Goal: Task Accomplishment & Management: Manage account settings

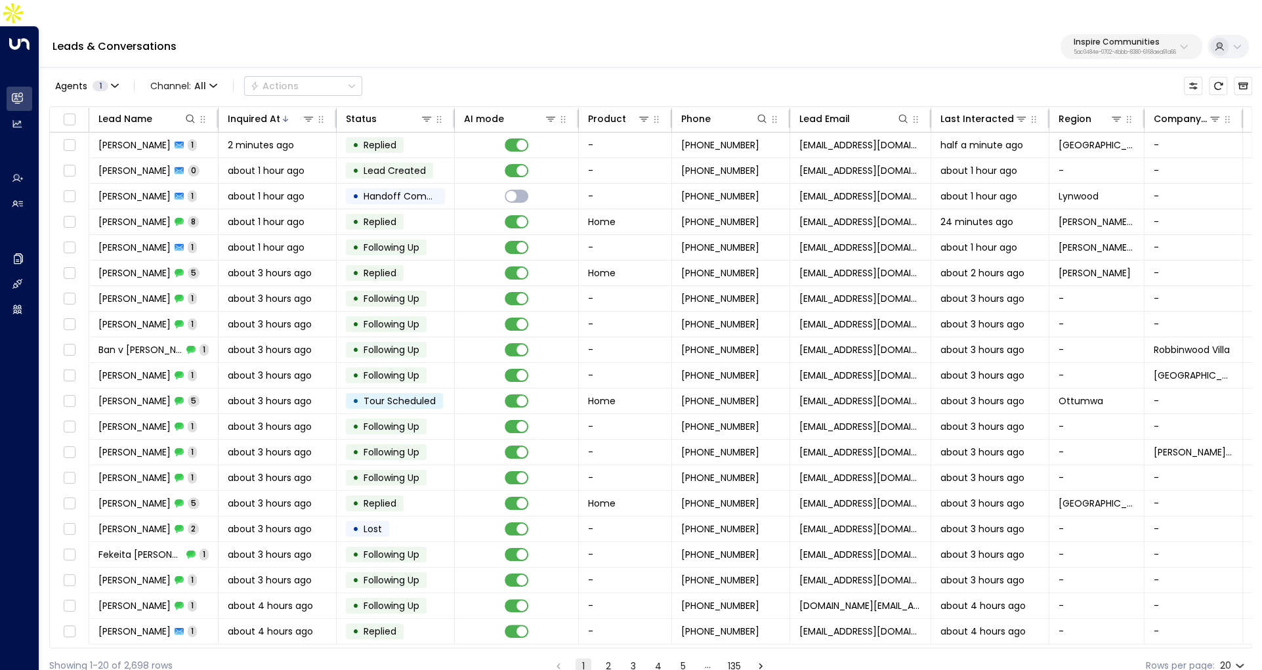
click at [1097, 38] on p "Inspire Communities" at bounding box center [1124, 42] width 102 height 8
type input "*"
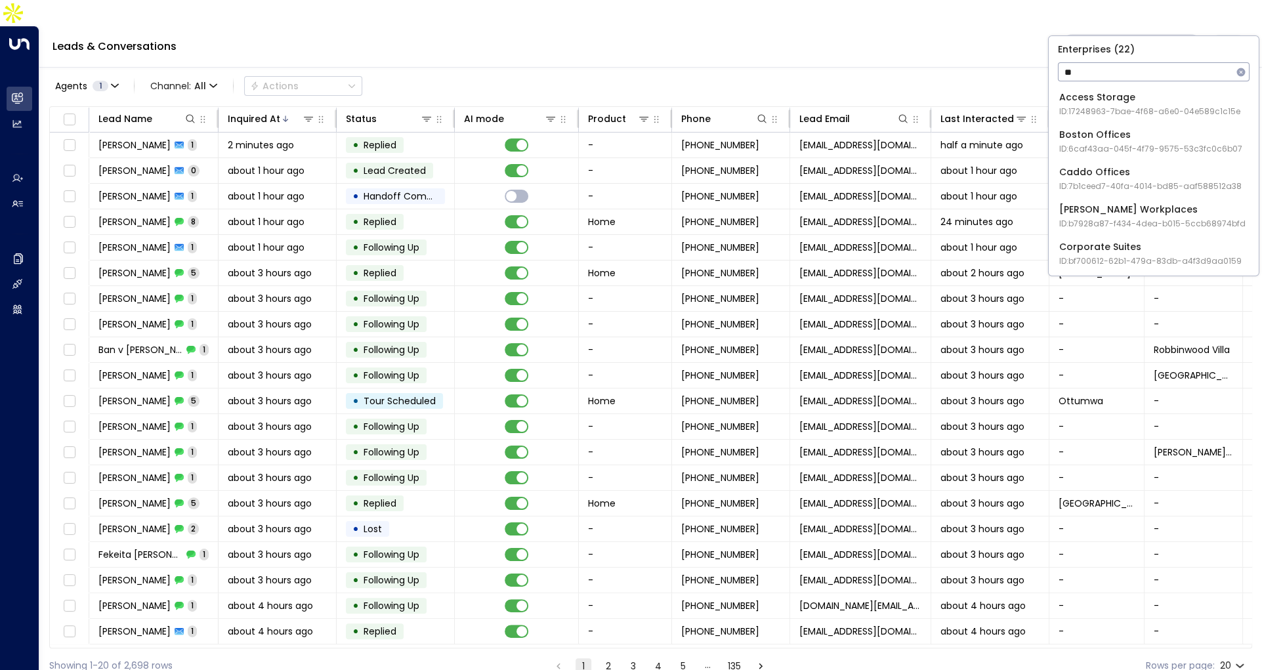
type input "*"
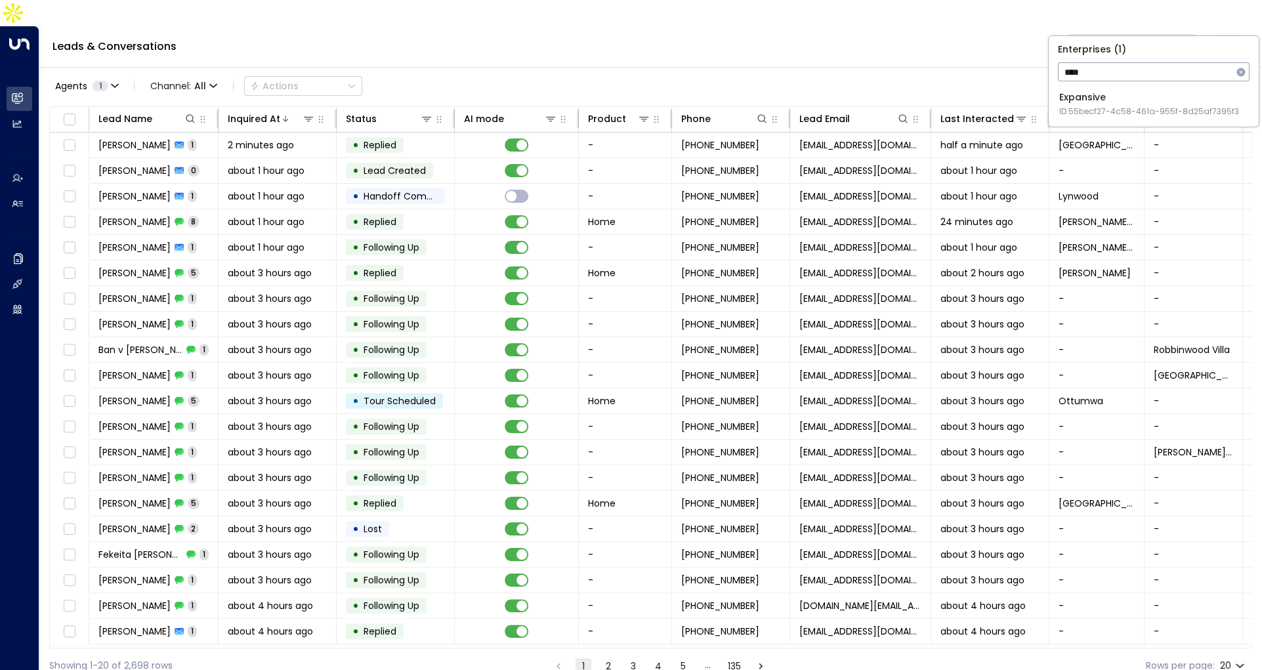
type input "****"
click at [1116, 106] on span "ID: 55becf27-4c58-461a-955f-8d25af7395f3" at bounding box center [1149, 112] width 180 height 12
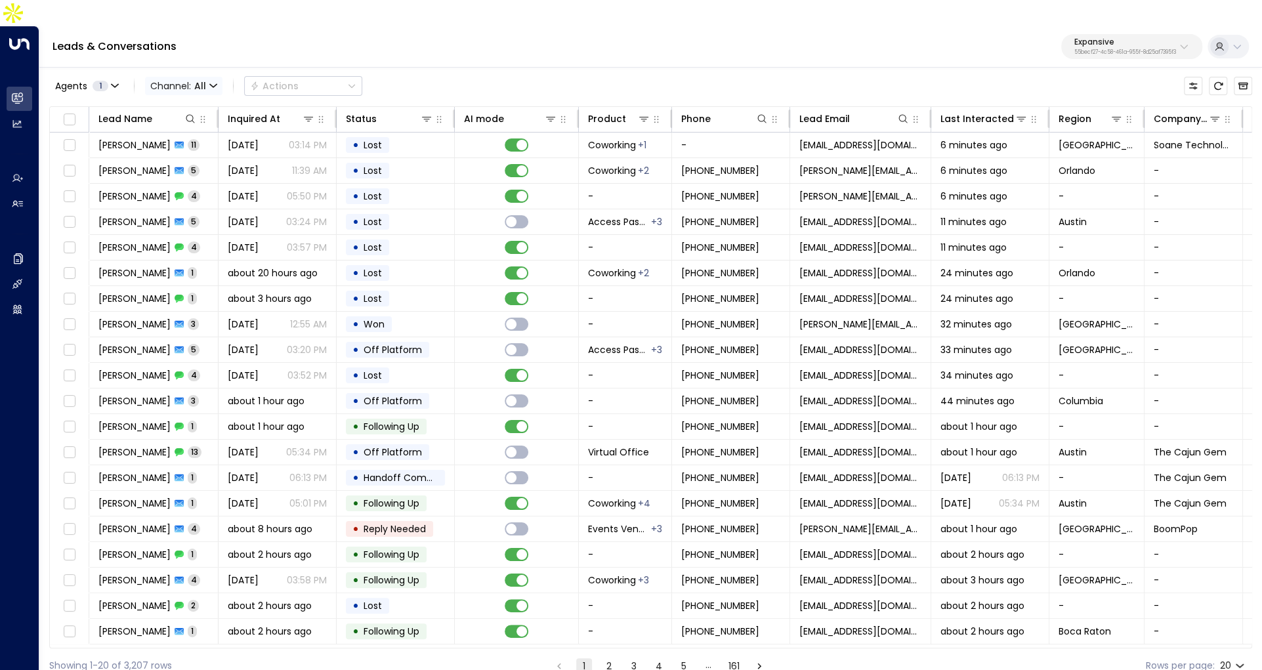
click at [211, 82] on icon "button" at bounding box center [213, 86] width 8 height 8
click at [186, 109] on p "SMS" at bounding box center [190, 111] width 63 height 14
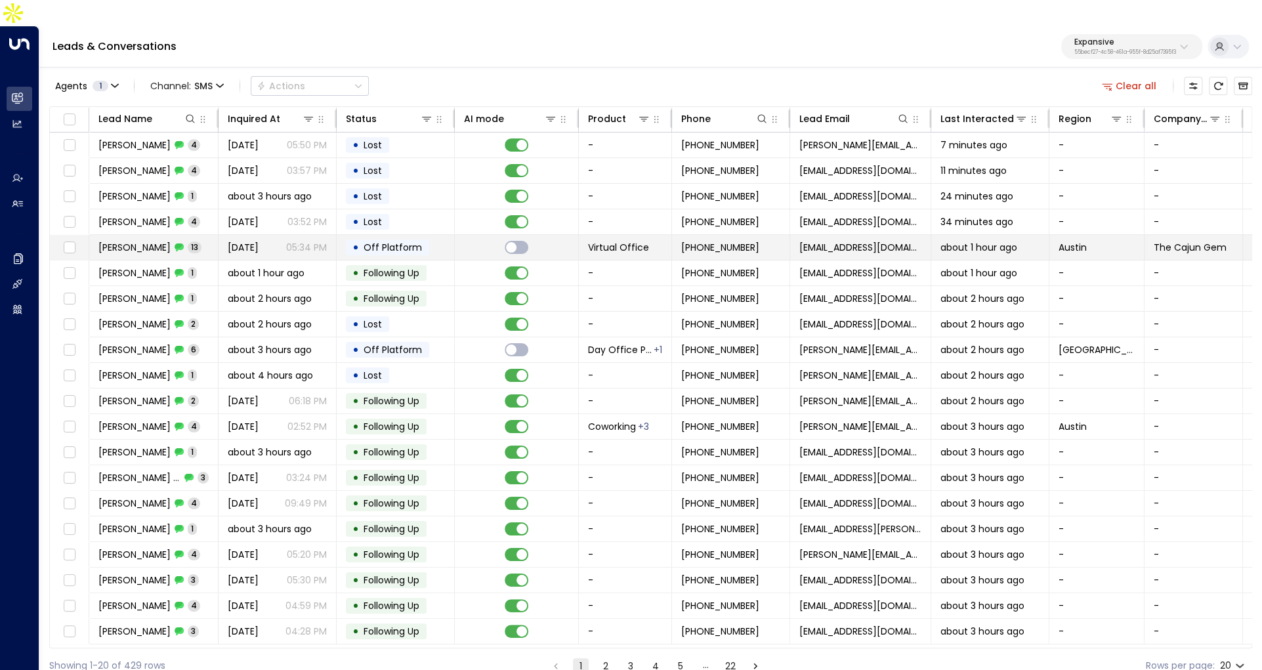
click at [162, 241] on span "[PERSON_NAME]" at bounding box center [134, 247] width 72 height 13
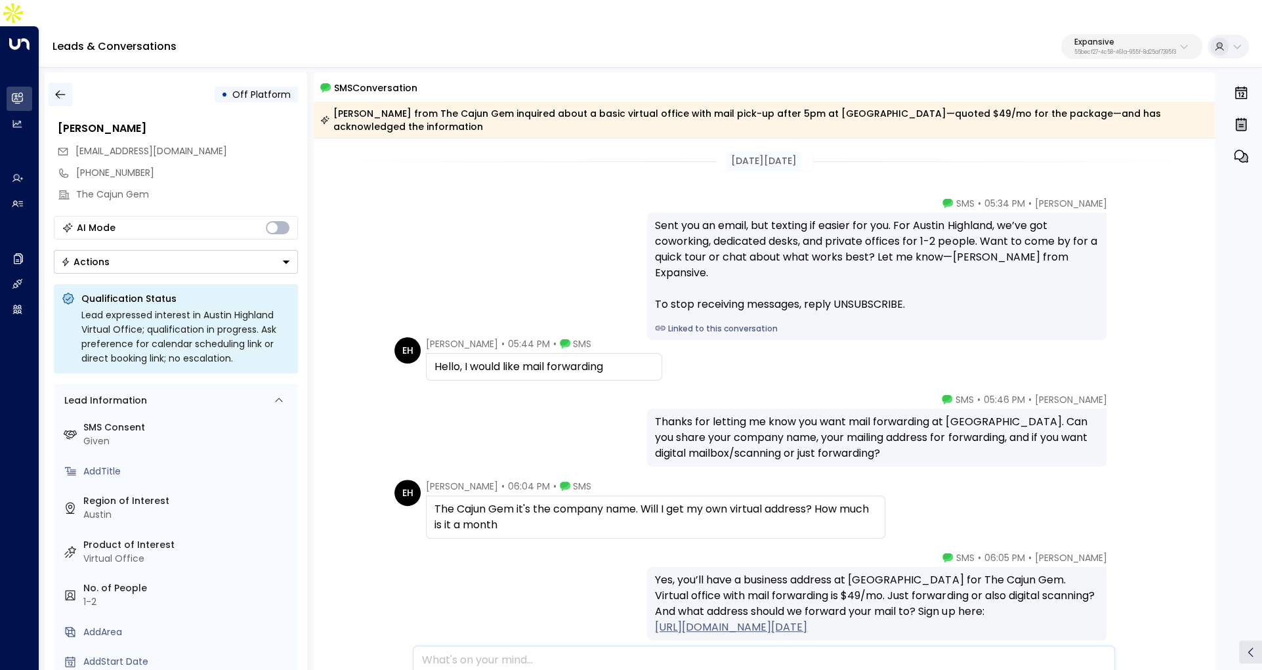
click at [59, 88] on icon "button" at bounding box center [60, 94] width 13 height 13
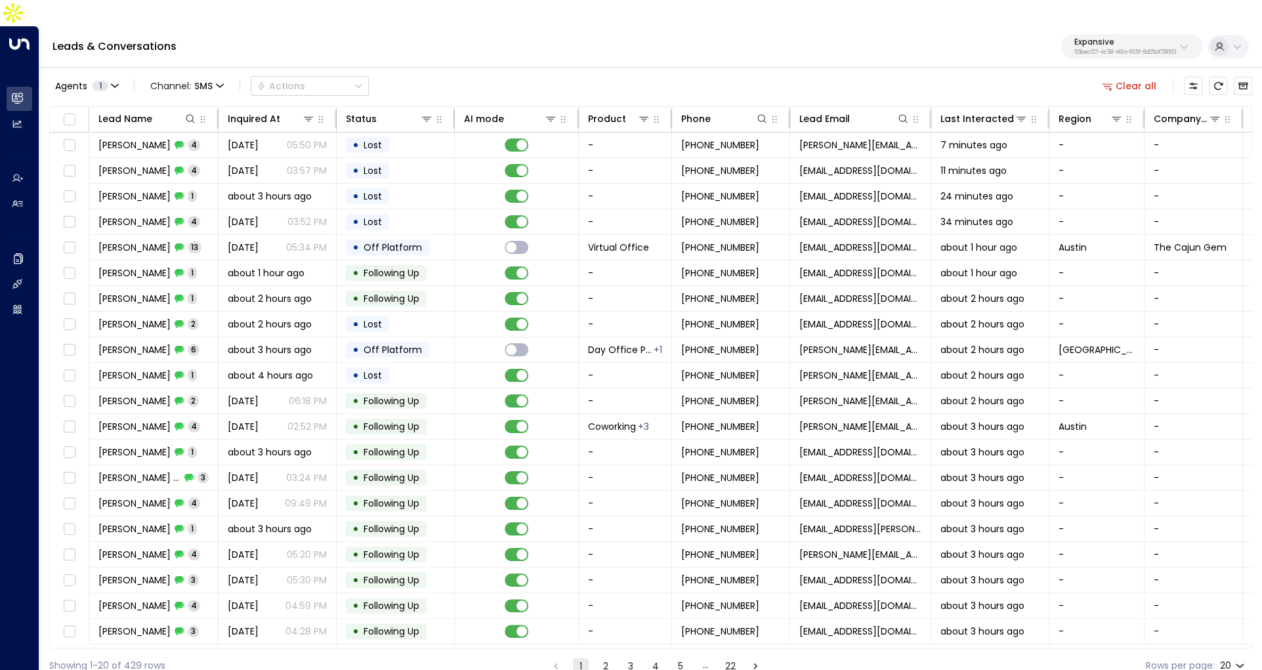
click at [606, 658] on button "2" at bounding box center [606, 666] width 16 height 16
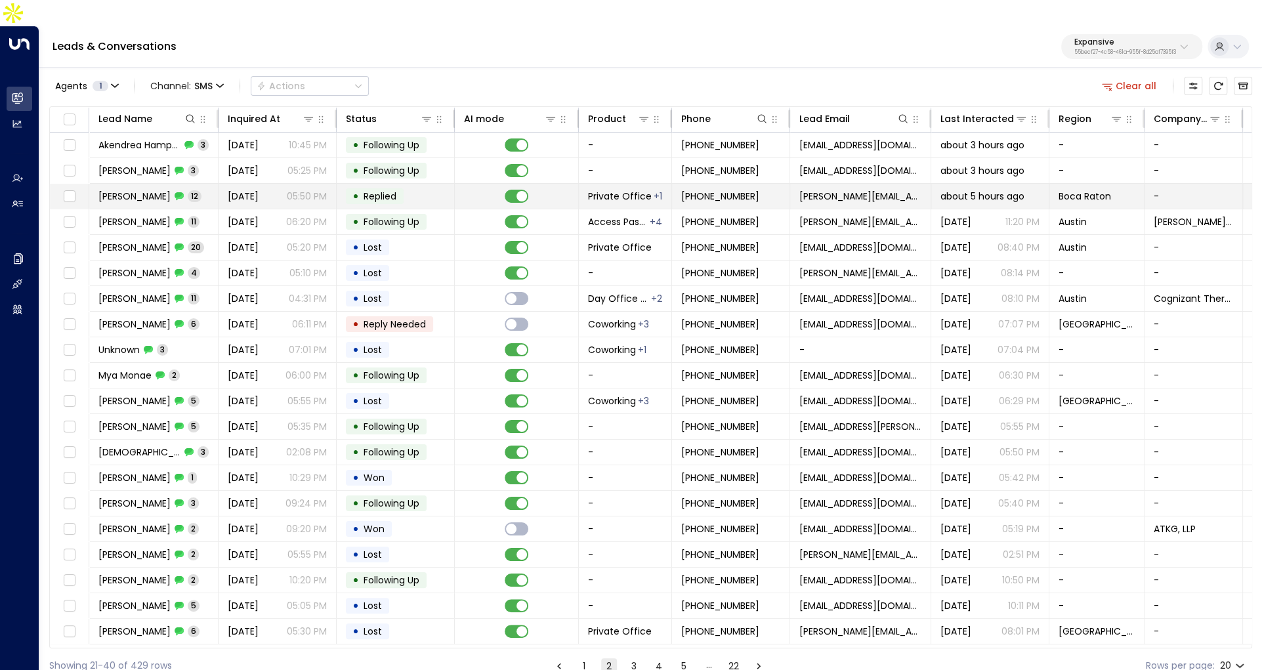
click at [175, 184] on td "Christopher Richardson 12" at bounding box center [153, 196] width 129 height 25
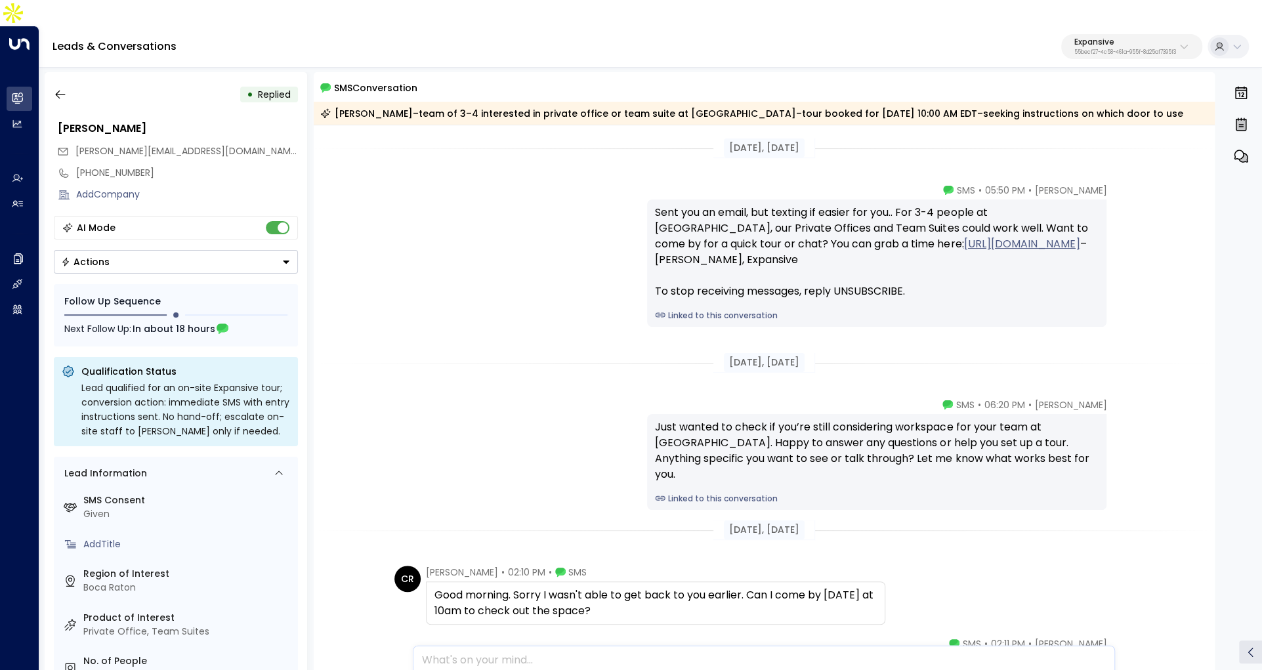
click at [700, 310] on link "Linked to this conversation" at bounding box center [876, 316] width 443 height 12
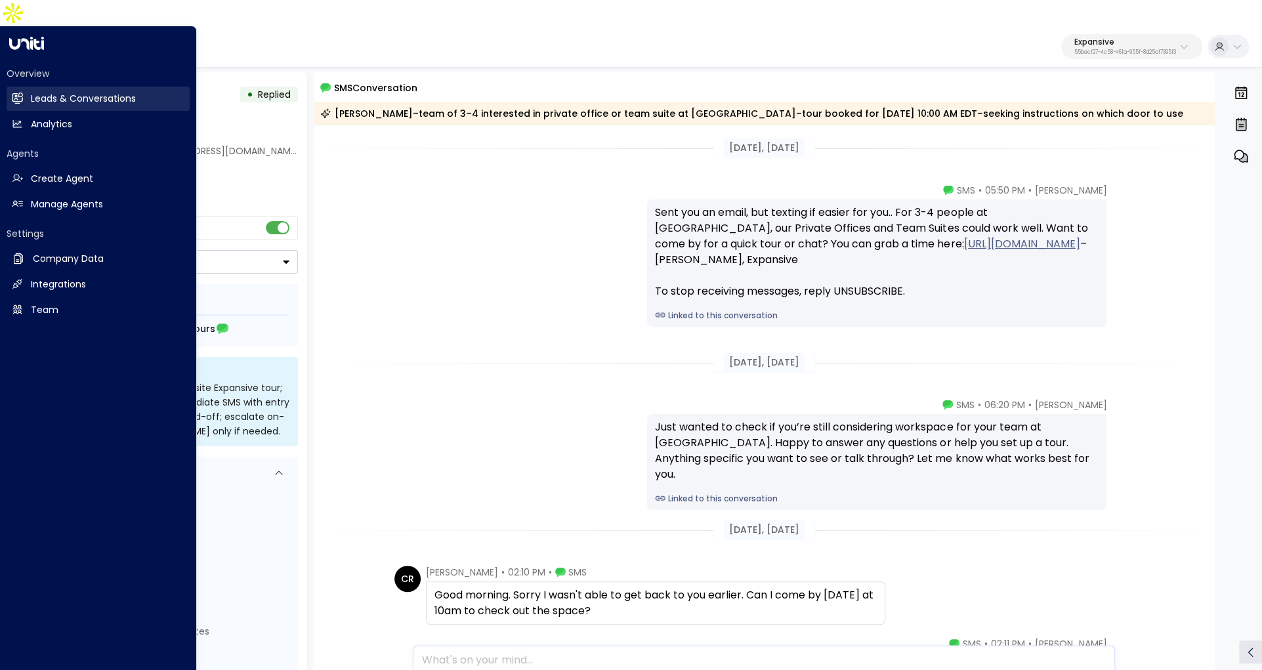
click at [33, 92] on h2 "Leads & Conversations" at bounding box center [83, 99] width 105 height 14
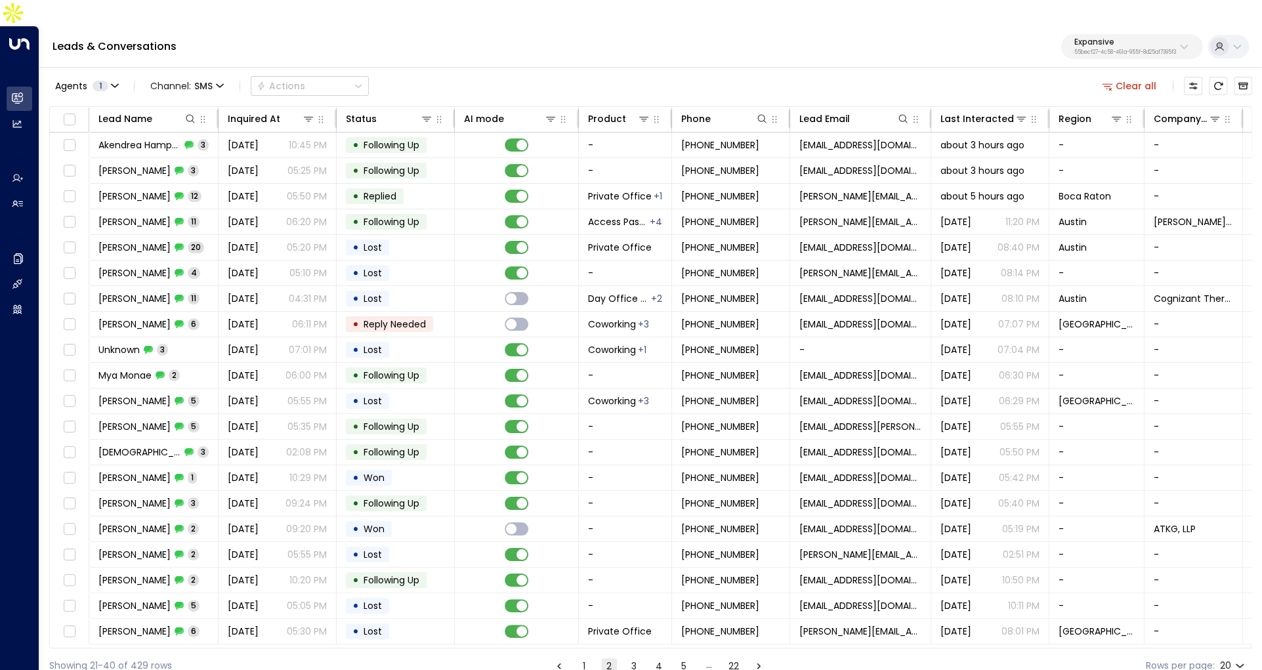
click at [1136, 77] on button "Clear all" at bounding box center [1129, 86] width 66 height 18
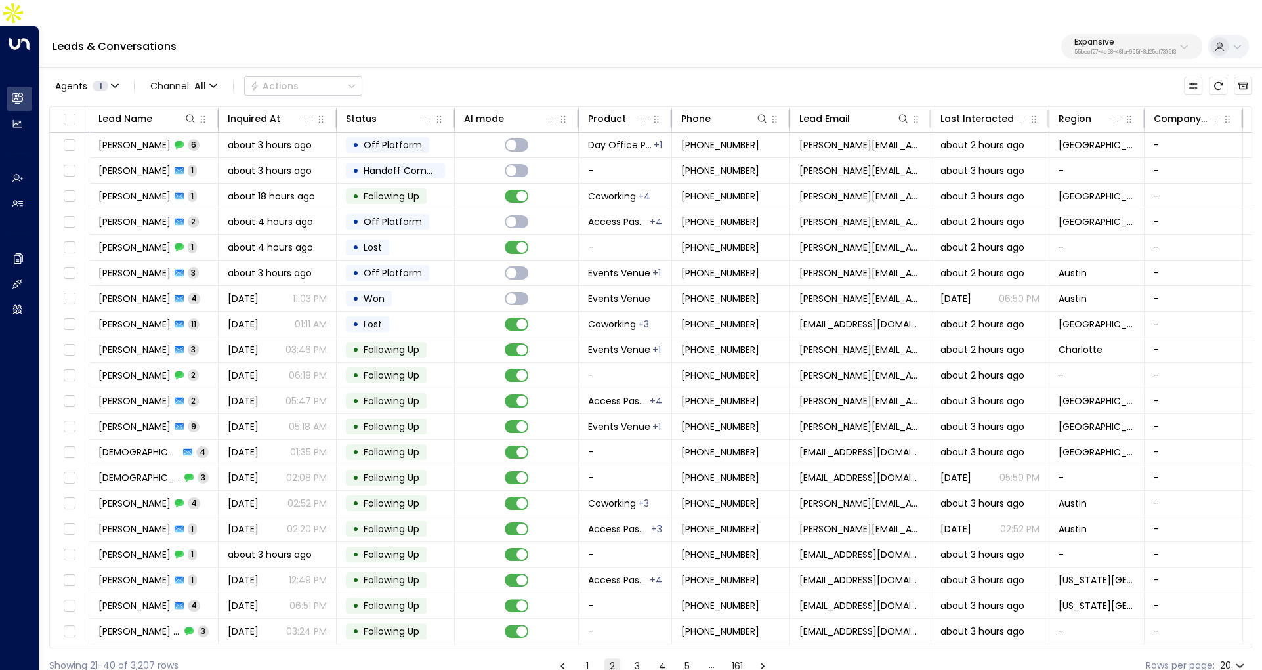
click at [1093, 38] on p "Expansive" at bounding box center [1125, 42] width 102 height 8
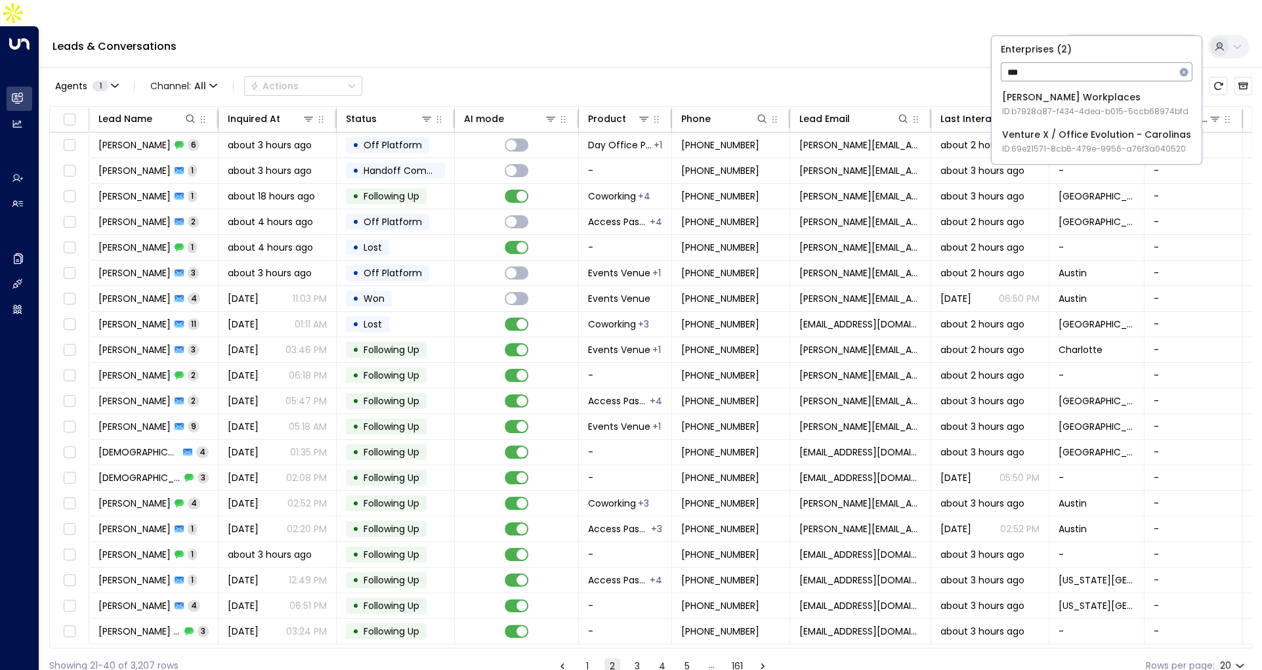
type input "***"
click at [1079, 106] on span "ID: b7928a87-f434-4dea-b015-5ccb68974bfd" at bounding box center [1095, 112] width 186 height 12
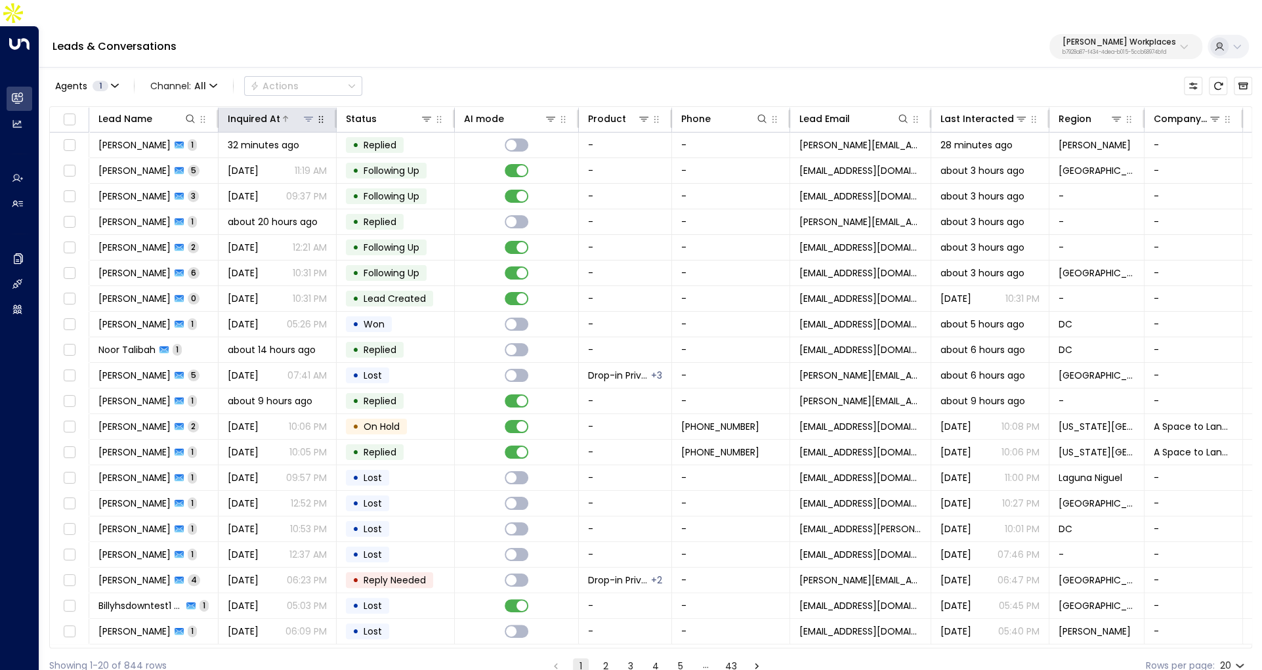
click at [257, 111] on div "Inquired At" at bounding box center [254, 119] width 52 height 16
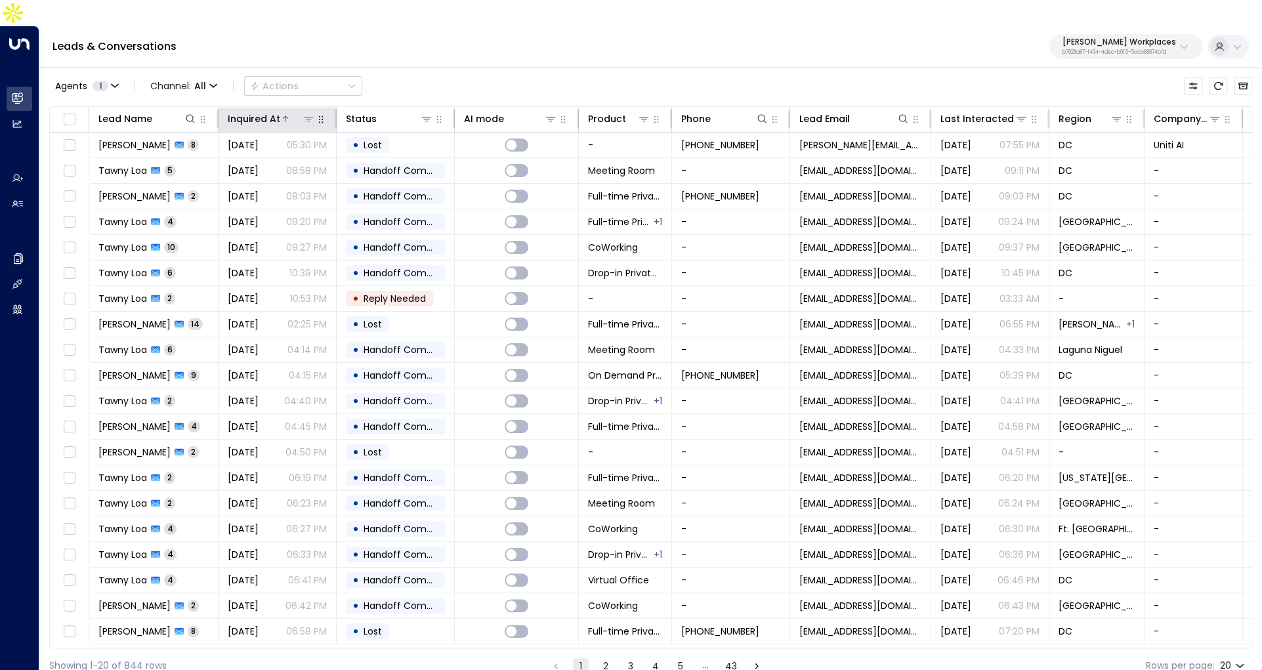
click at [257, 111] on div "Inquired At" at bounding box center [254, 119] width 52 height 16
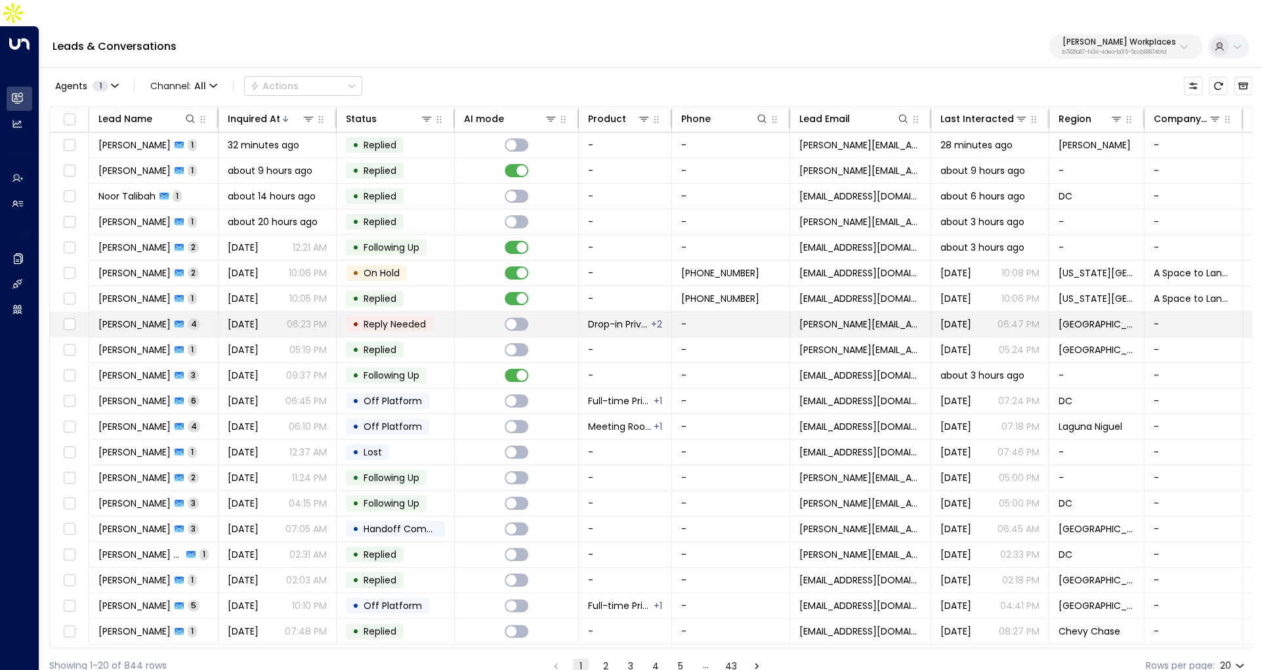
click at [194, 312] on td "Celia Manzano 4" at bounding box center [153, 324] width 129 height 25
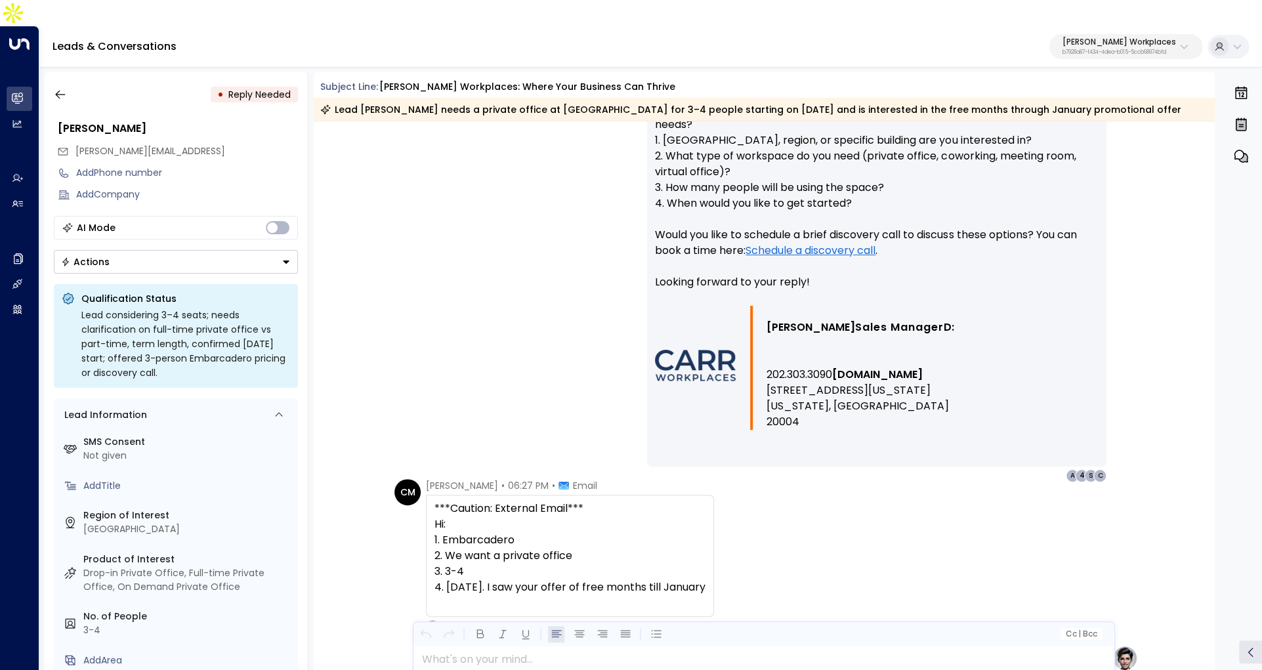
scroll to position [1018, 0]
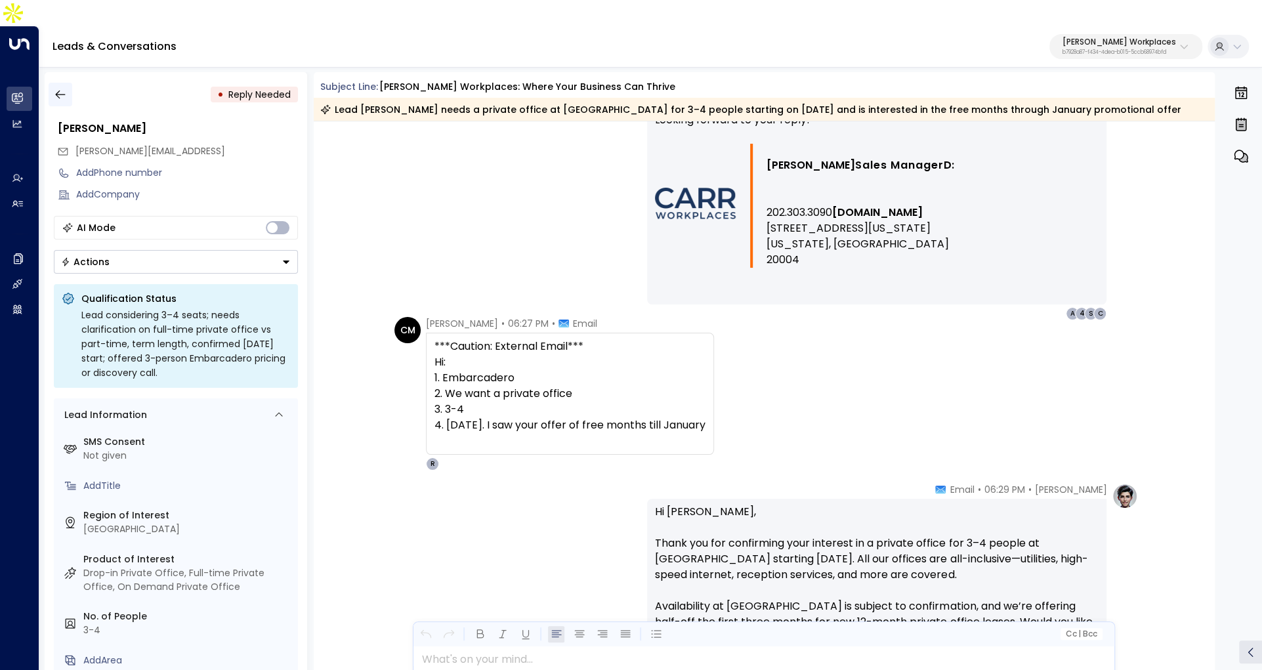
click at [54, 83] on button "button" at bounding box center [61, 95] width 24 height 24
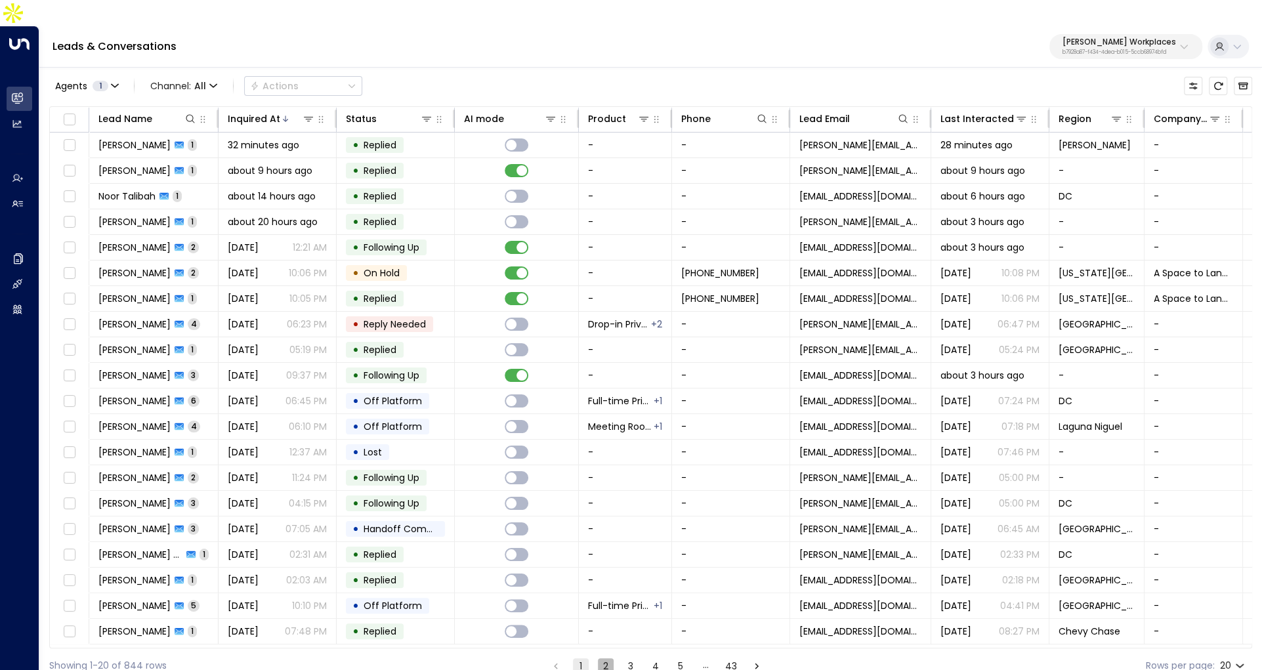
click at [598, 658] on button "2" at bounding box center [606, 666] width 16 height 16
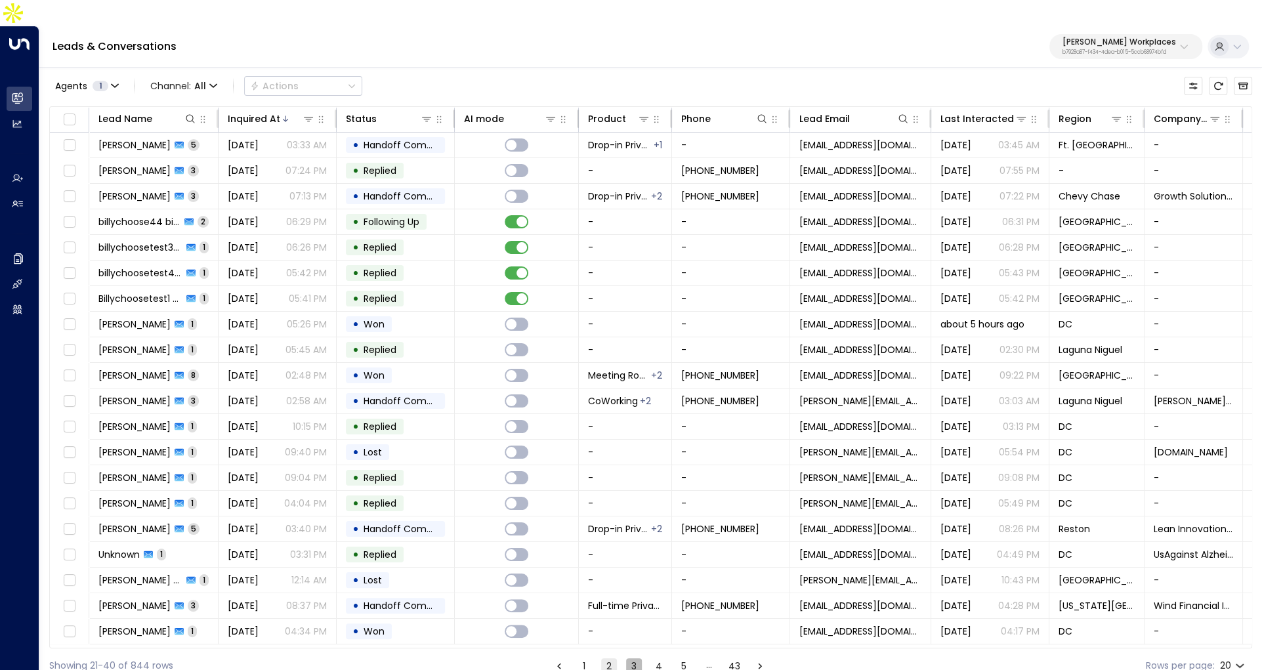
click at [631, 658] on button "3" at bounding box center [634, 666] width 16 height 16
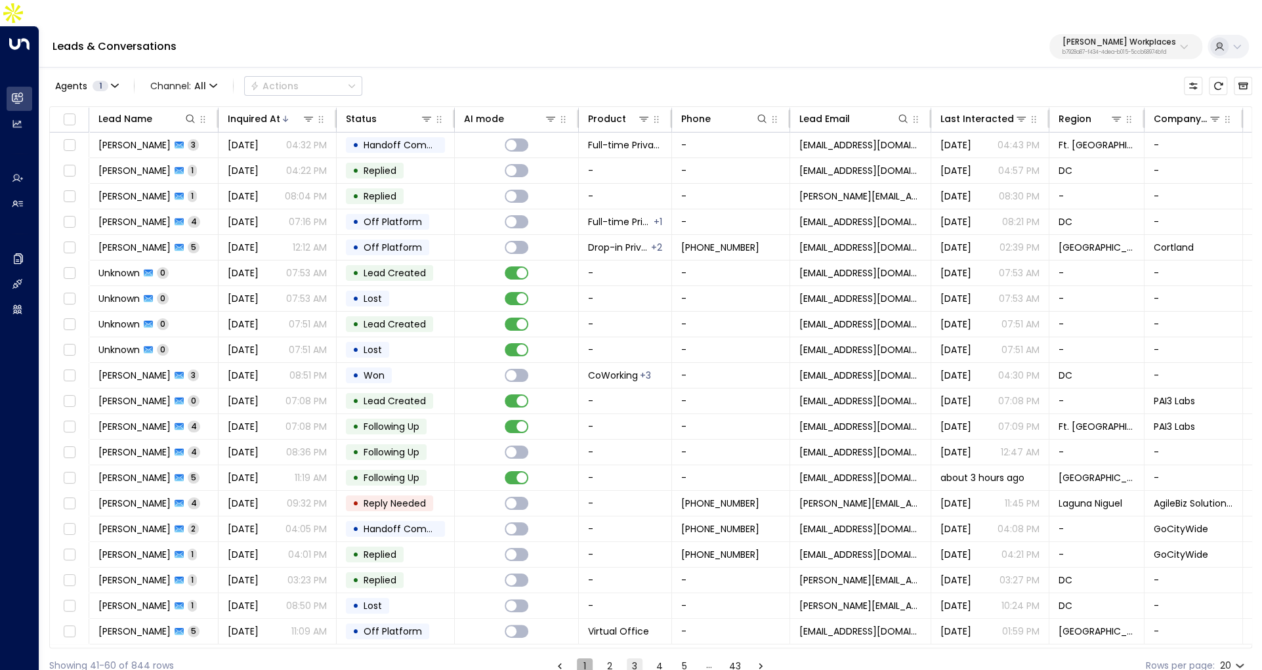
click at [582, 658] on button "1" at bounding box center [585, 666] width 16 height 16
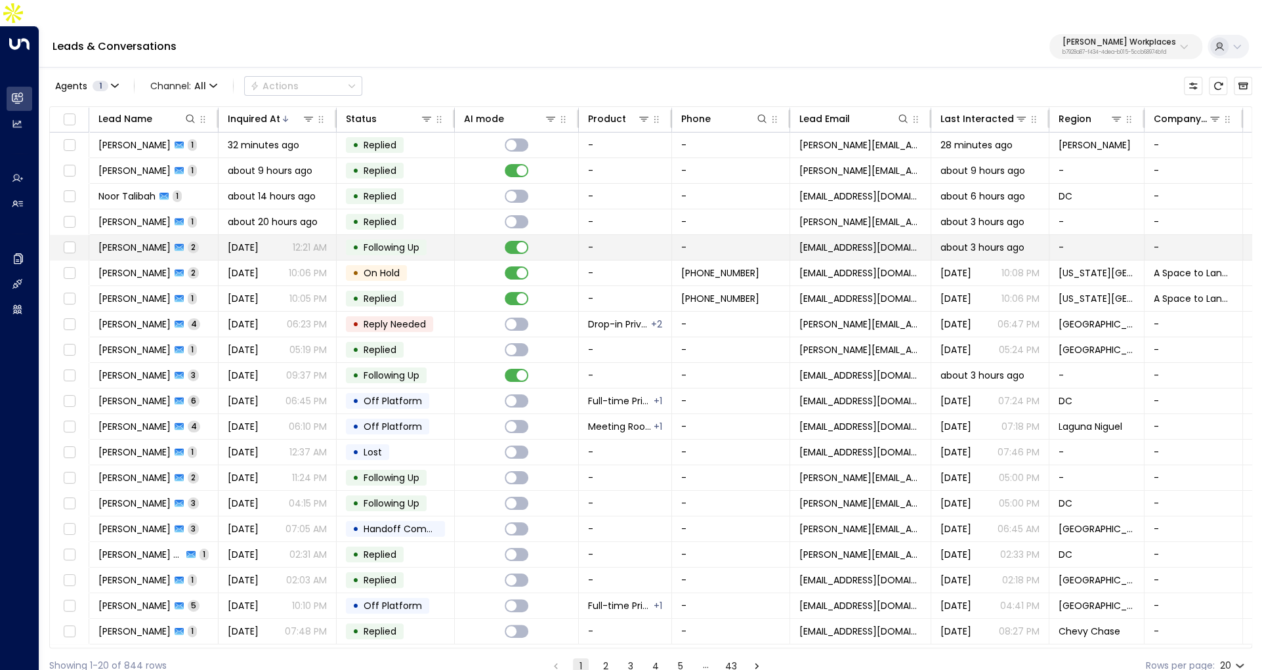
click at [229, 241] on span "Yesterday" at bounding box center [243, 247] width 31 height 13
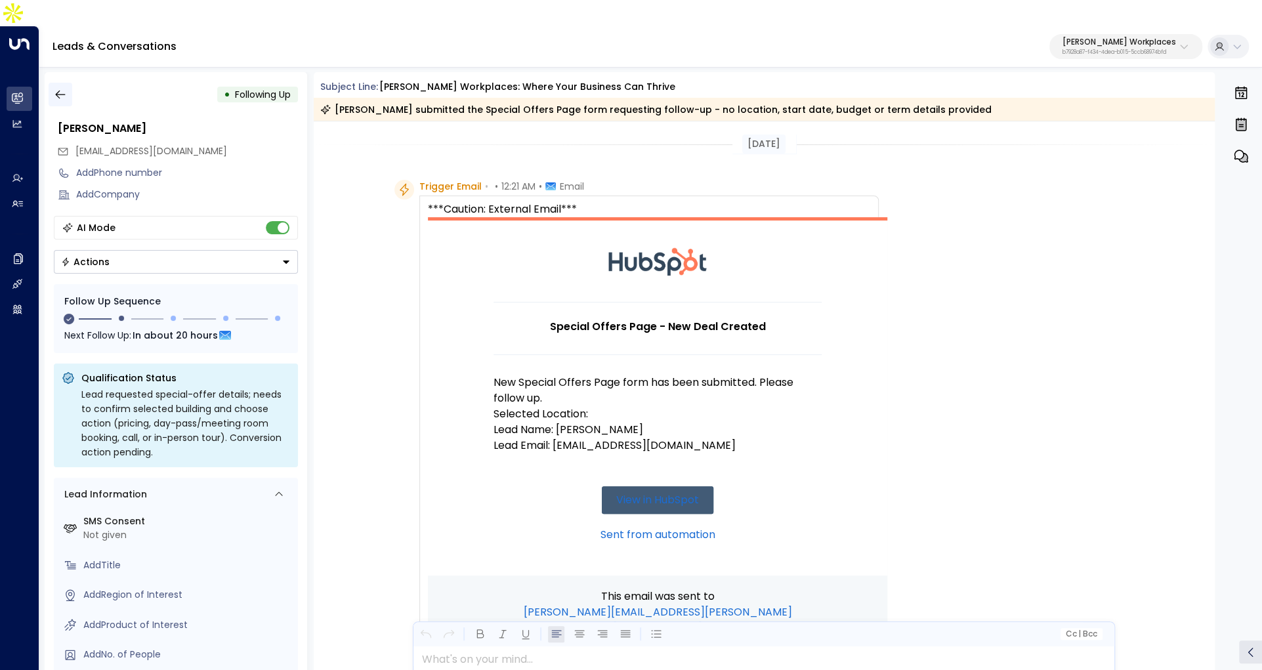
click at [58, 91] on icon "button" at bounding box center [60, 95] width 10 height 9
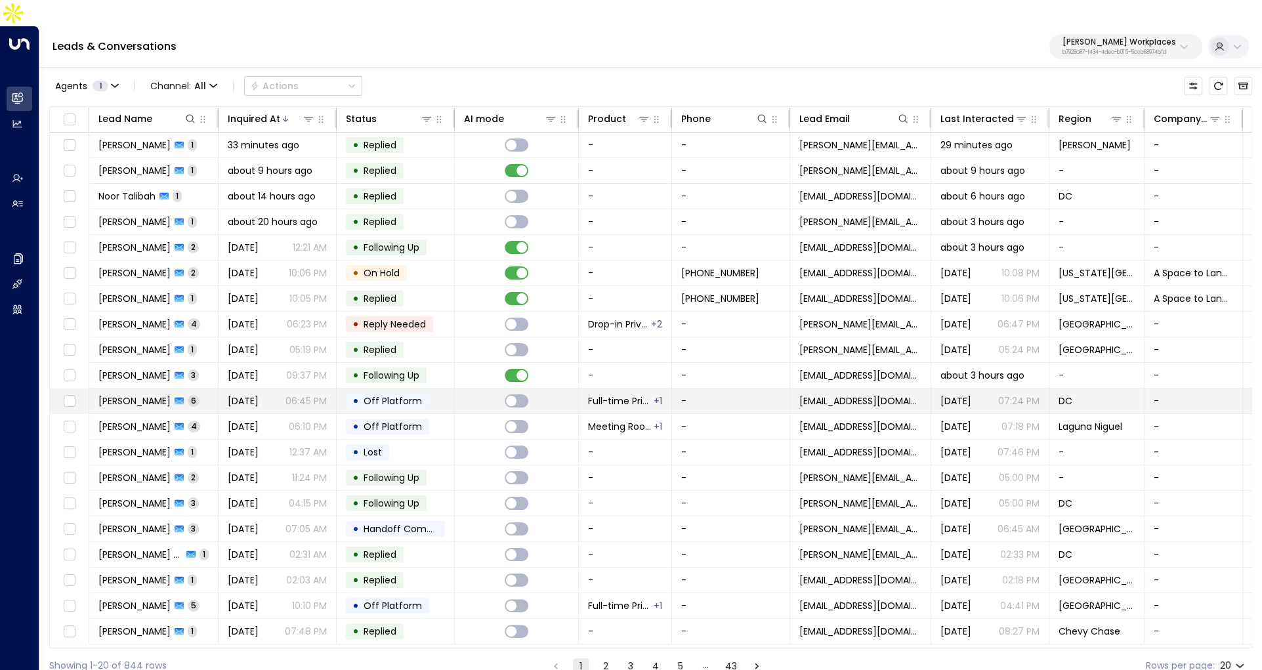
click at [220, 388] on td "Sep 11, 2025 06:45 PM" at bounding box center [277, 400] width 118 height 25
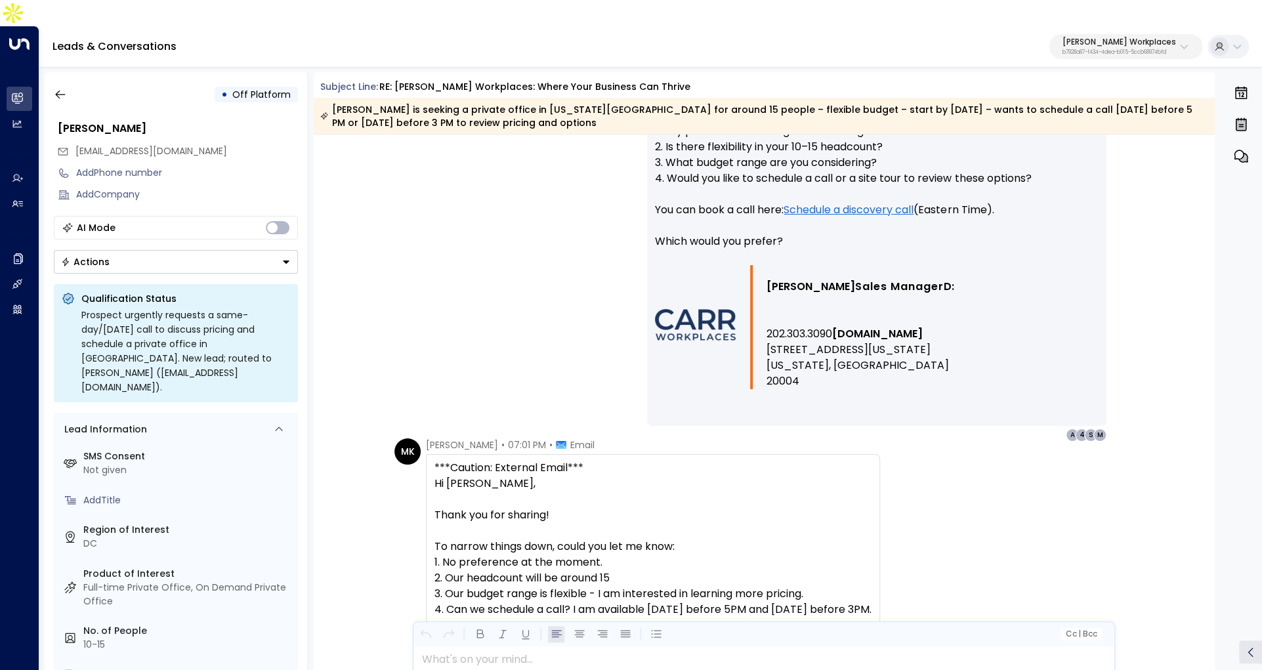
scroll to position [1709, 0]
click at [65, 88] on icon "button" at bounding box center [60, 94] width 13 height 13
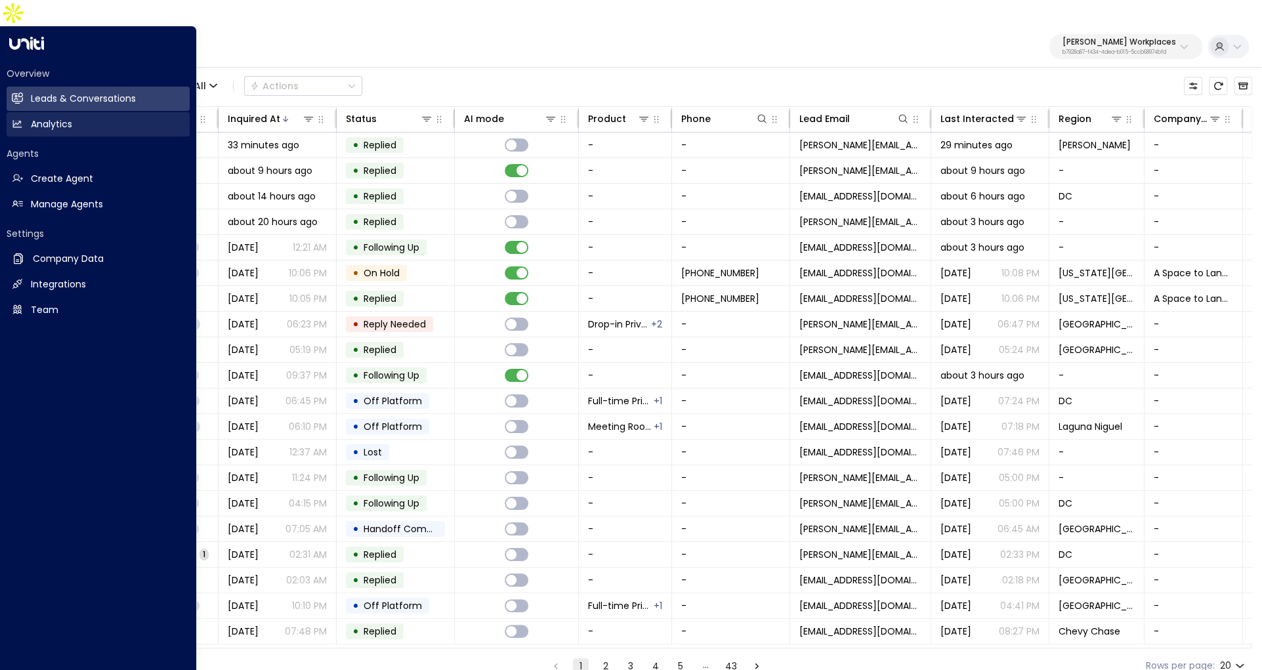
click at [49, 117] on h2 "Analytics" at bounding box center [51, 124] width 41 height 14
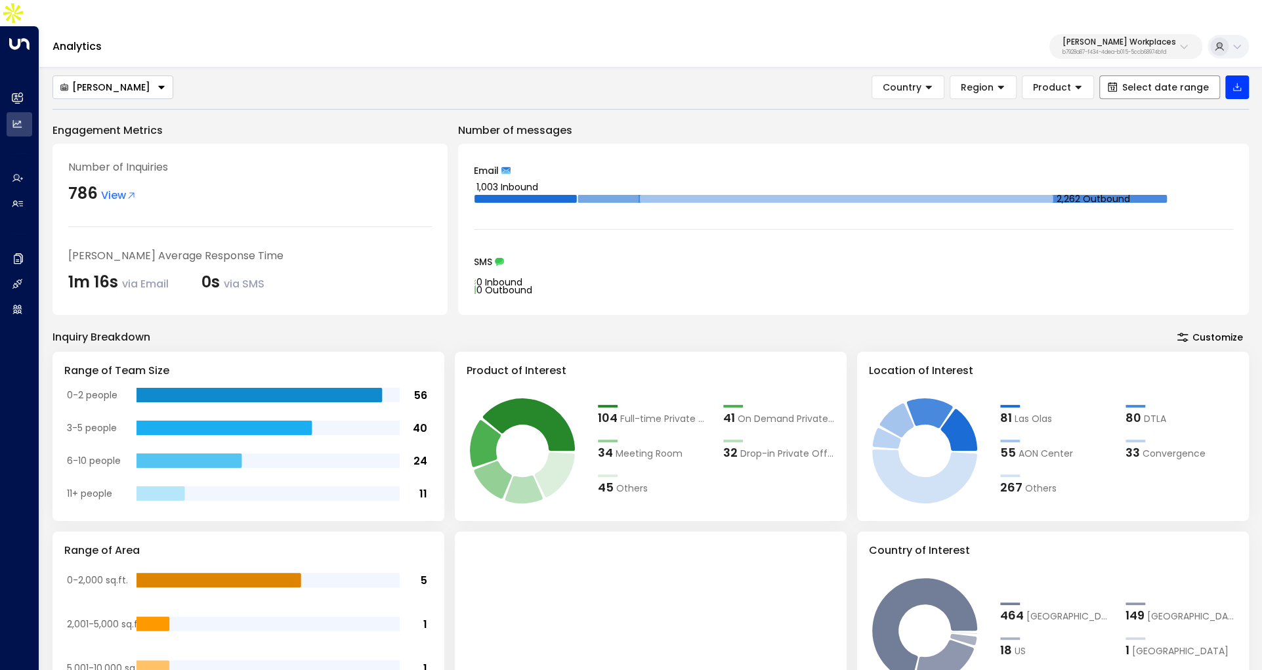
click at [1131, 75] on button "Select date range" at bounding box center [1159, 87] width 121 height 24
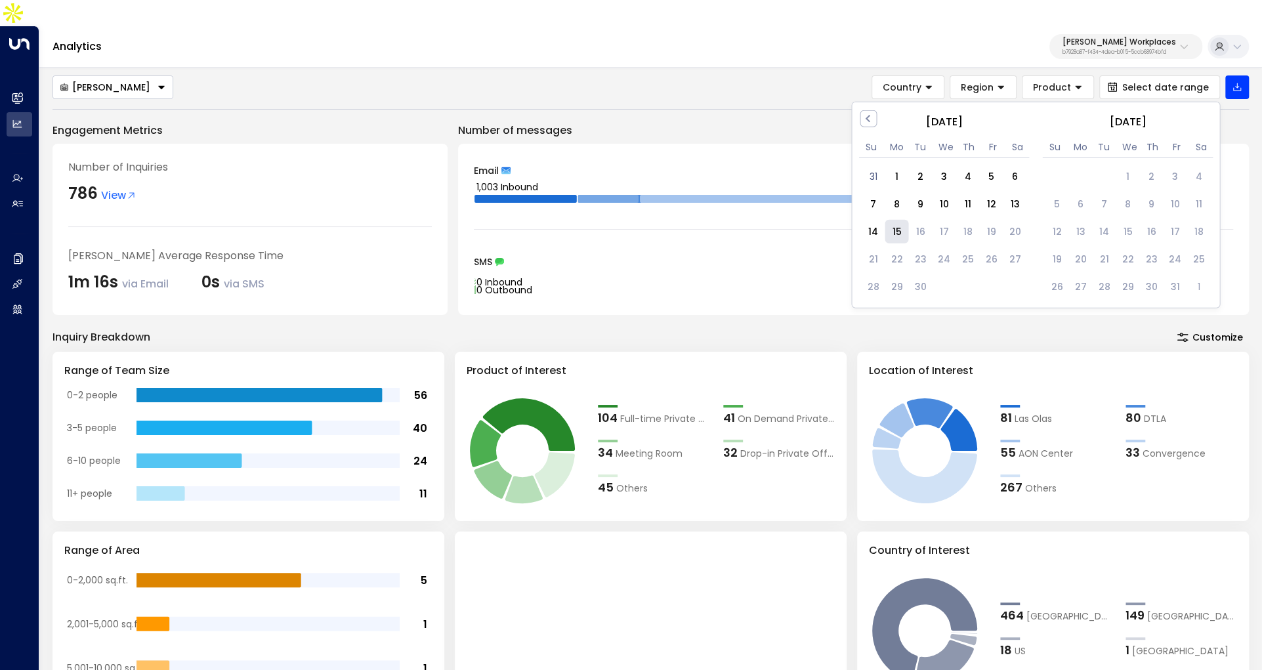
click at [895, 220] on div "15" at bounding box center [896, 232] width 24 height 24
click at [869, 111] on span "Previous Month" at bounding box center [869, 118] width 0 height 15
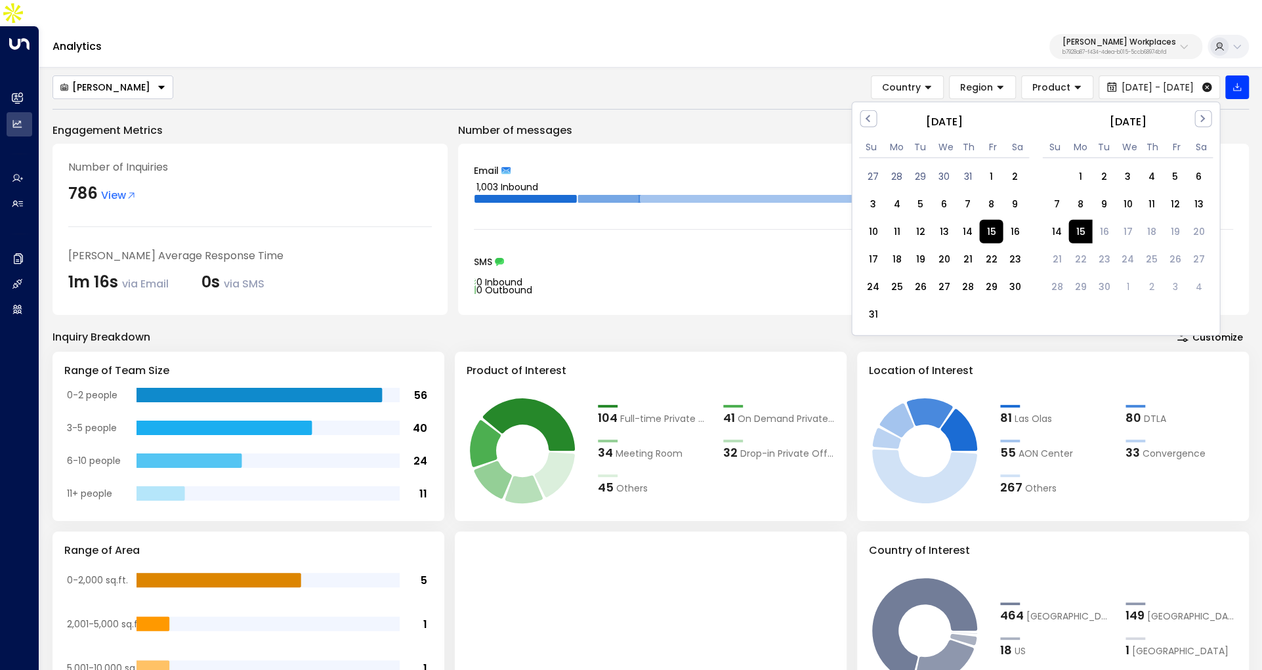
click at [985, 220] on div "15" at bounding box center [991, 232] width 24 height 24
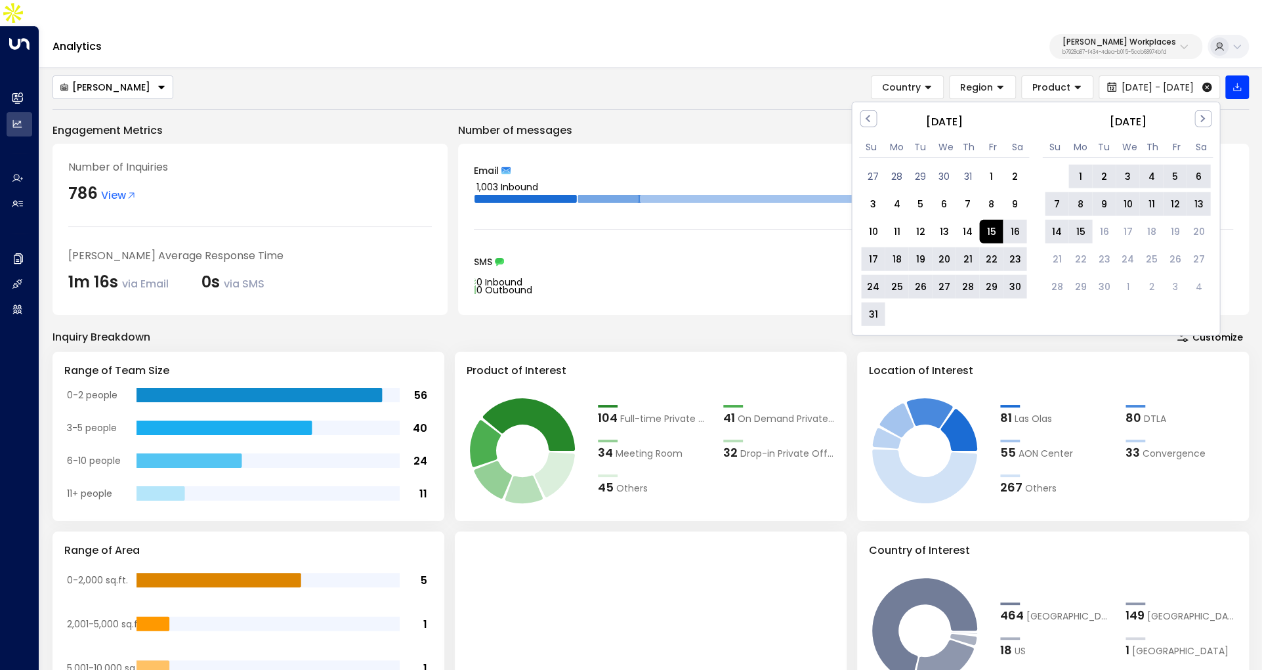
click at [1083, 220] on div "15" at bounding box center [1080, 232] width 24 height 24
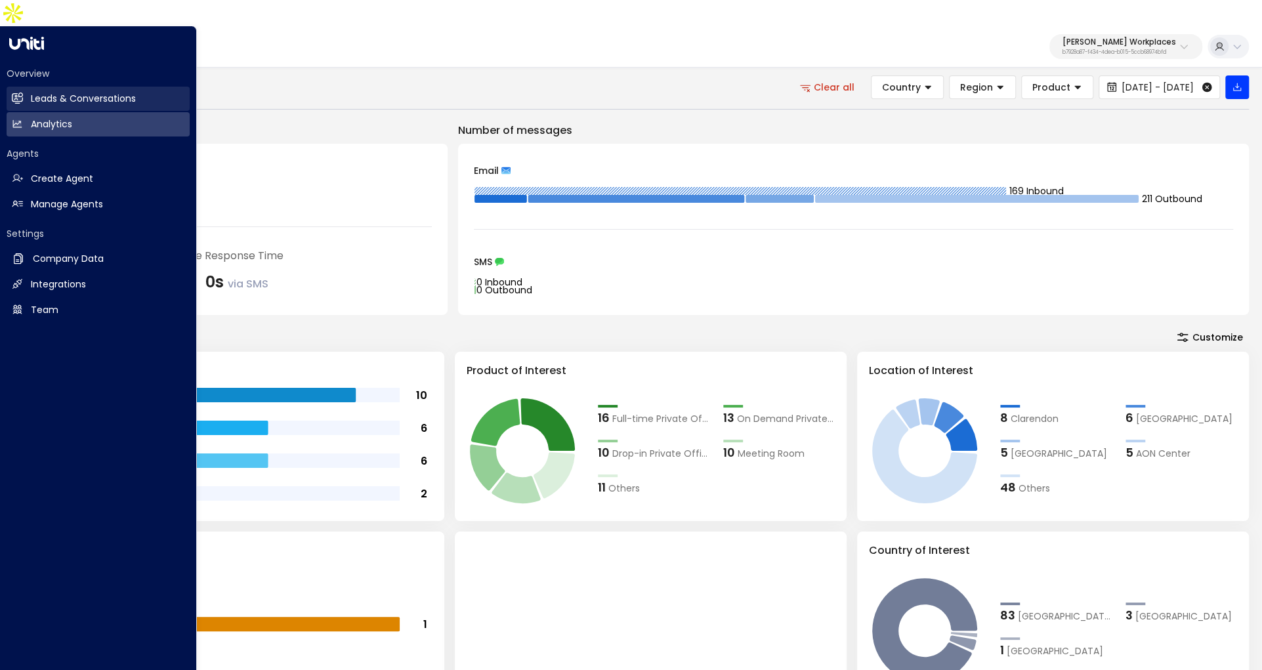
click at [58, 87] on link "Leads & Conversations Leads & Conversations" at bounding box center [98, 99] width 183 height 24
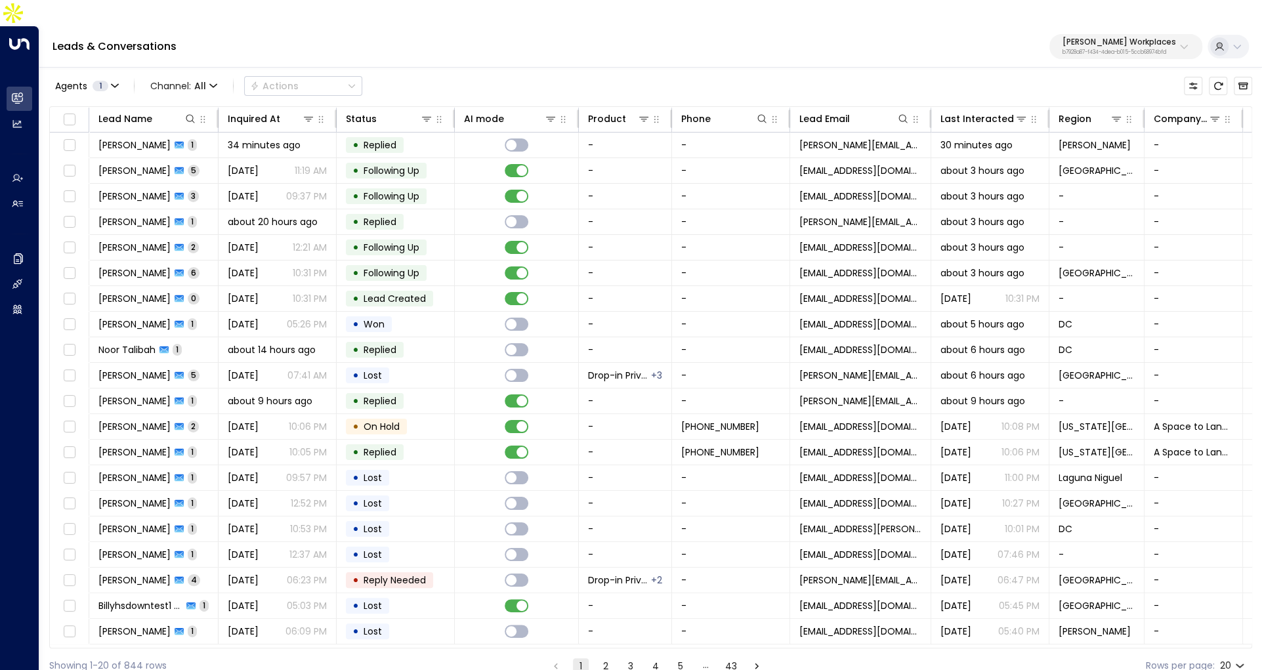
click at [1092, 34] on div "Leads & Conversations Carr Workplaces b7928a87-f434-4dea-b015-5ccb68974bfd" at bounding box center [650, 46] width 1222 height 41
click at [1094, 38] on p "[PERSON_NAME] Workplaces" at bounding box center [1118, 42] width 113 height 8
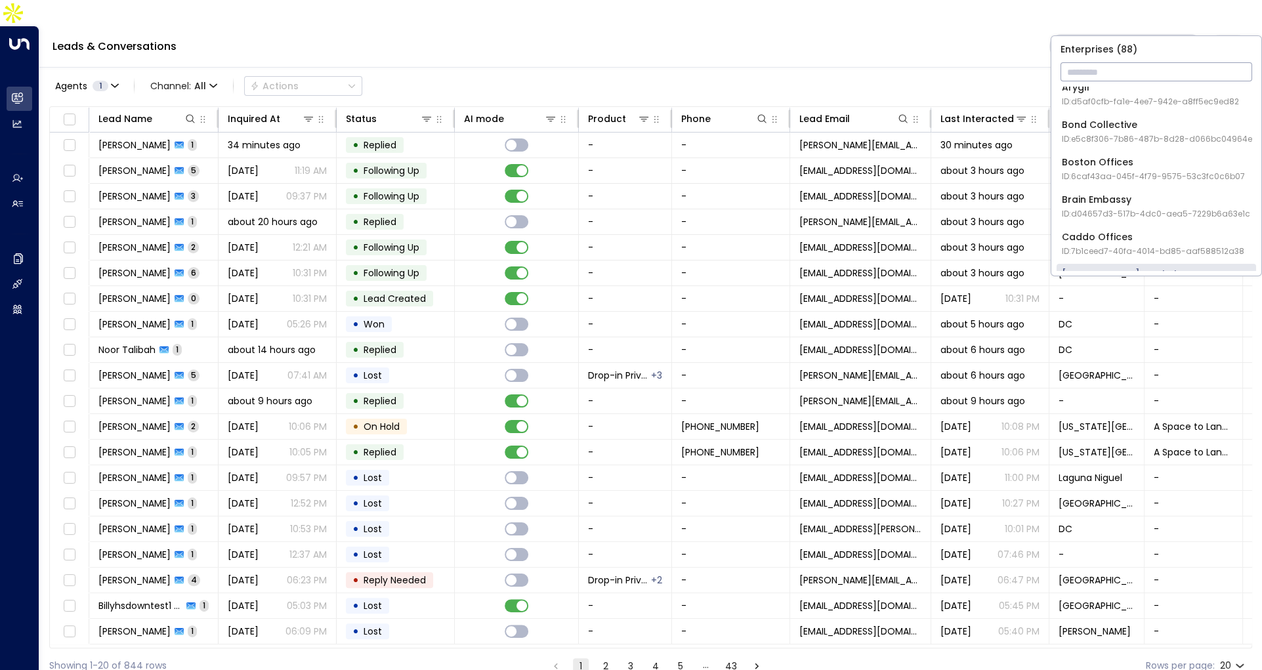
scroll to position [155, 0]
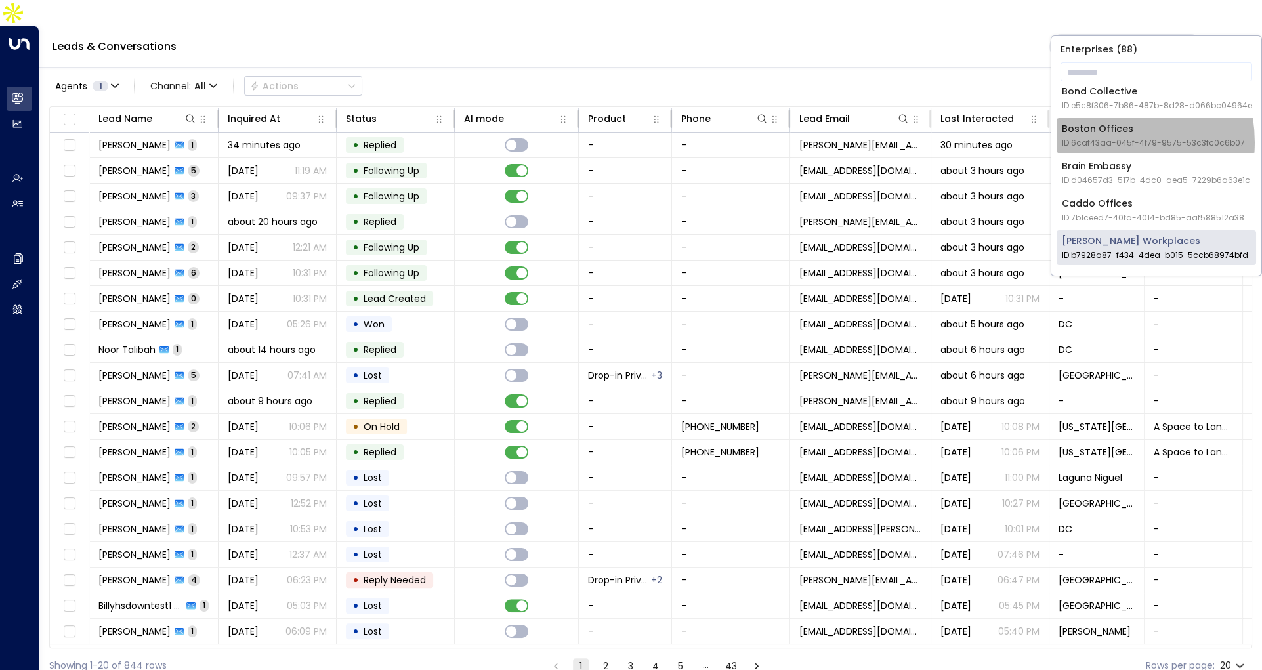
click at [1092, 142] on span "ID: 6caf43aa-045f-4f79-9575-53c3fc0c6b07" at bounding box center [1152, 143] width 183 height 12
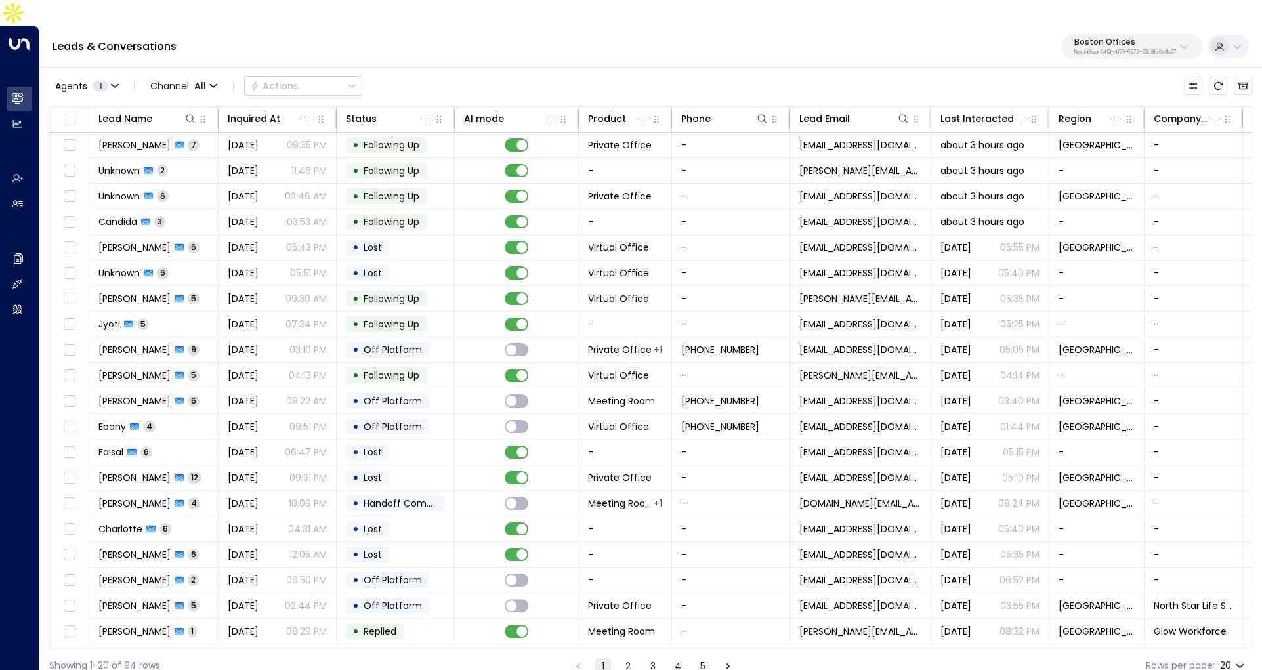
click at [1089, 38] on p "Boston Offices" at bounding box center [1125, 42] width 102 height 8
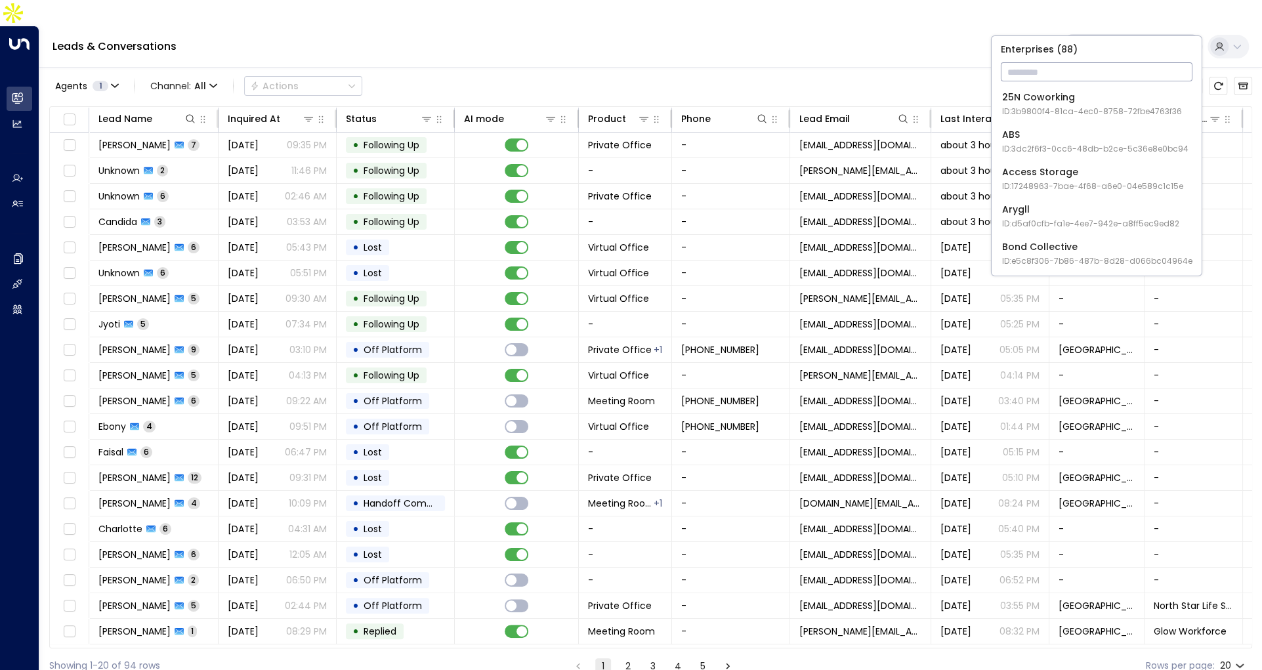
click at [768, 27] on div "Leads & Conversations Boston Offices 6caf43aa-045f-4f79-9575-53c3fc0c6b07" at bounding box center [650, 46] width 1222 height 41
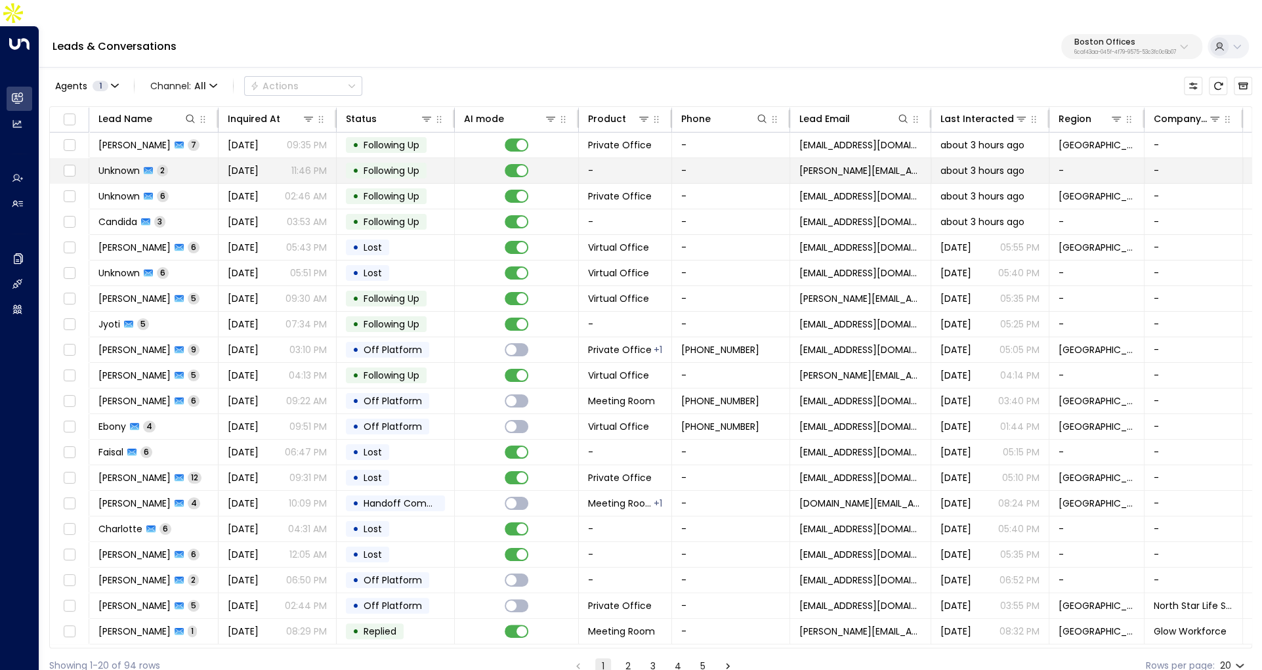
click at [447, 158] on td "• Following Up" at bounding box center [396, 170] width 118 height 25
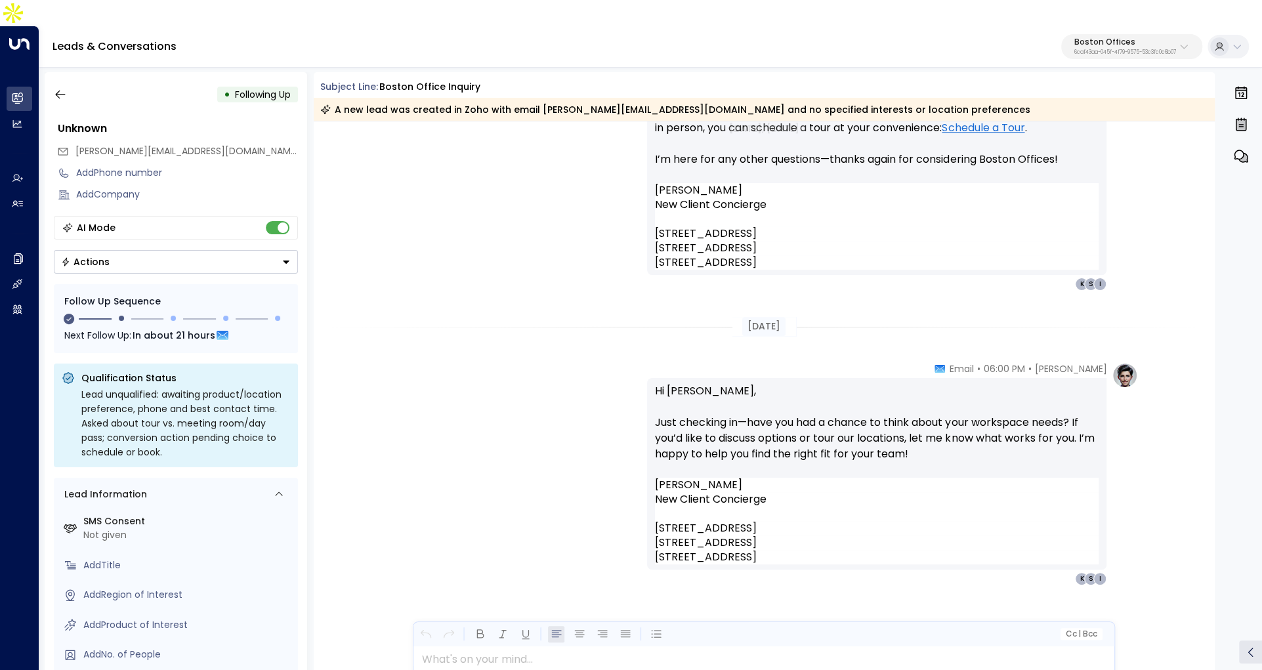
scroll to position [562, 0]
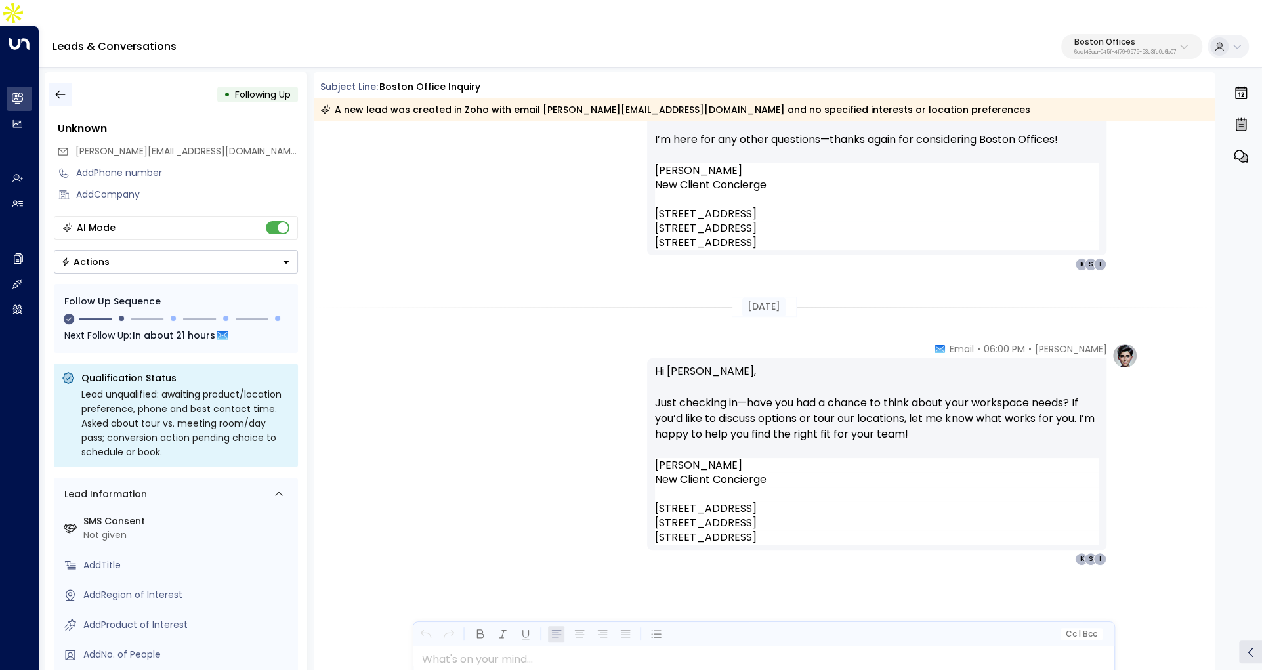
click at [62, 83] on button "button" at bounding box center [61, 95] width 24 height 24
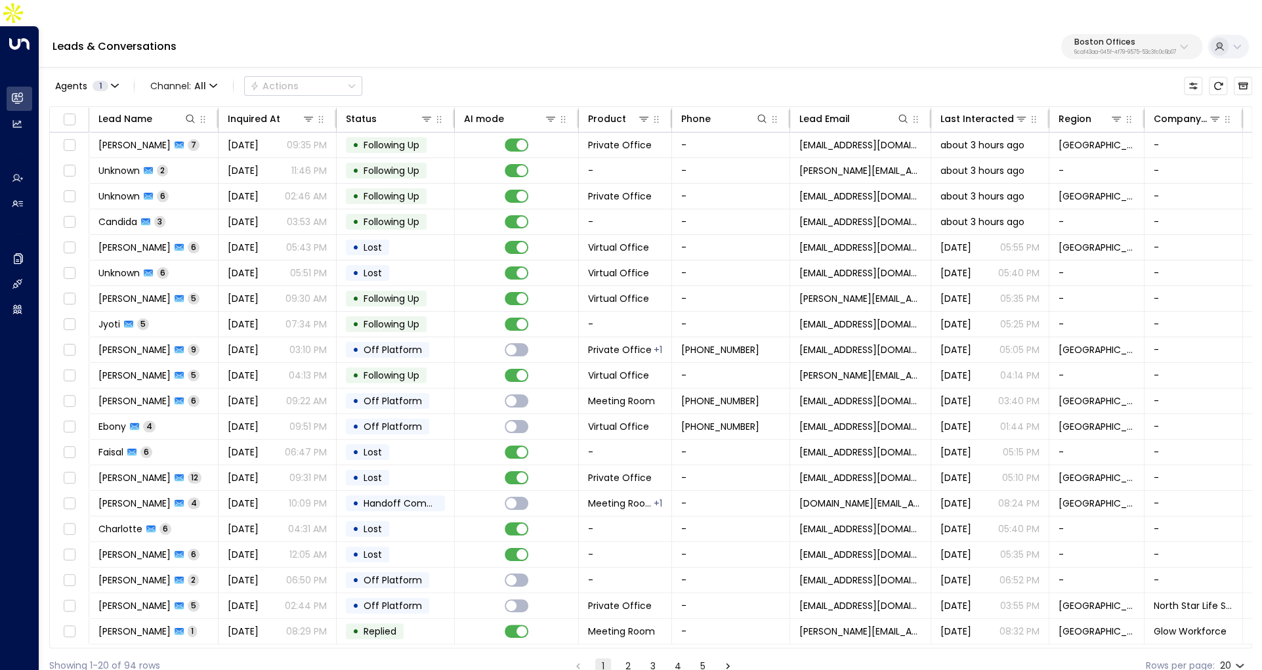
click at [1140, 38] on p "Boston Offices" at bounding box center [1125, 42] width 102 height 8
type input "***"
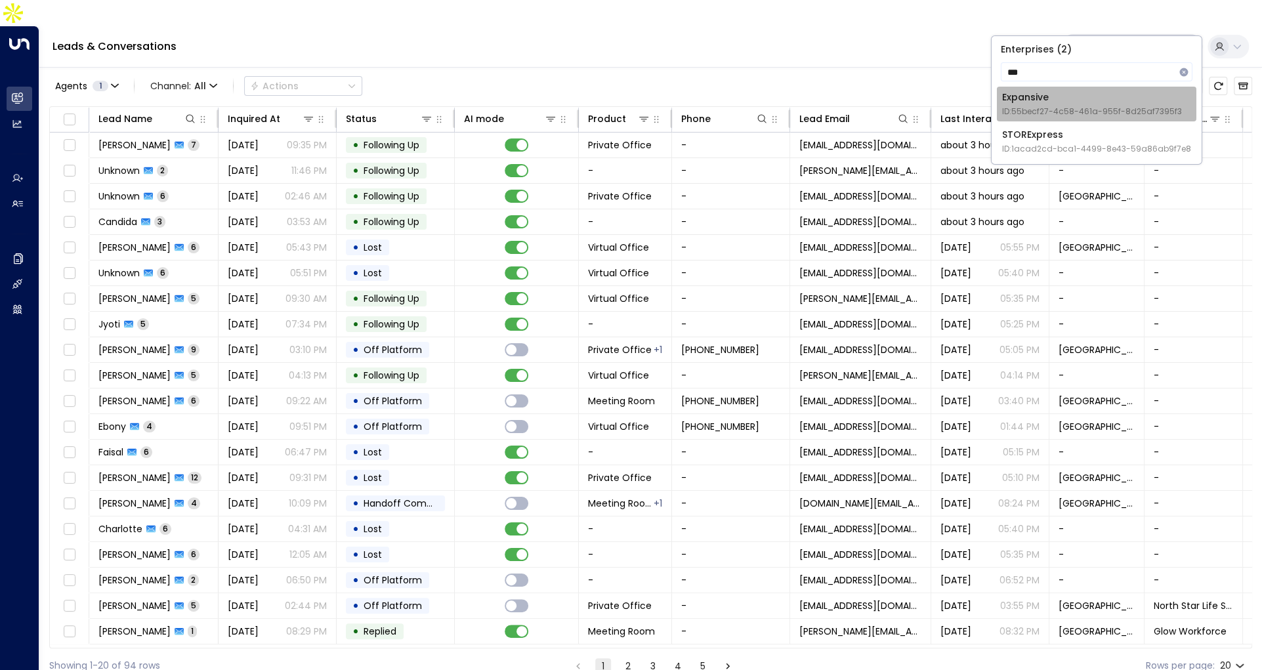
click at [1092, 115] on span "ID: 55becf27-4c58-461a-955f-8d25af7395f3" at bounding box center [1092, 112] width 180 height 12
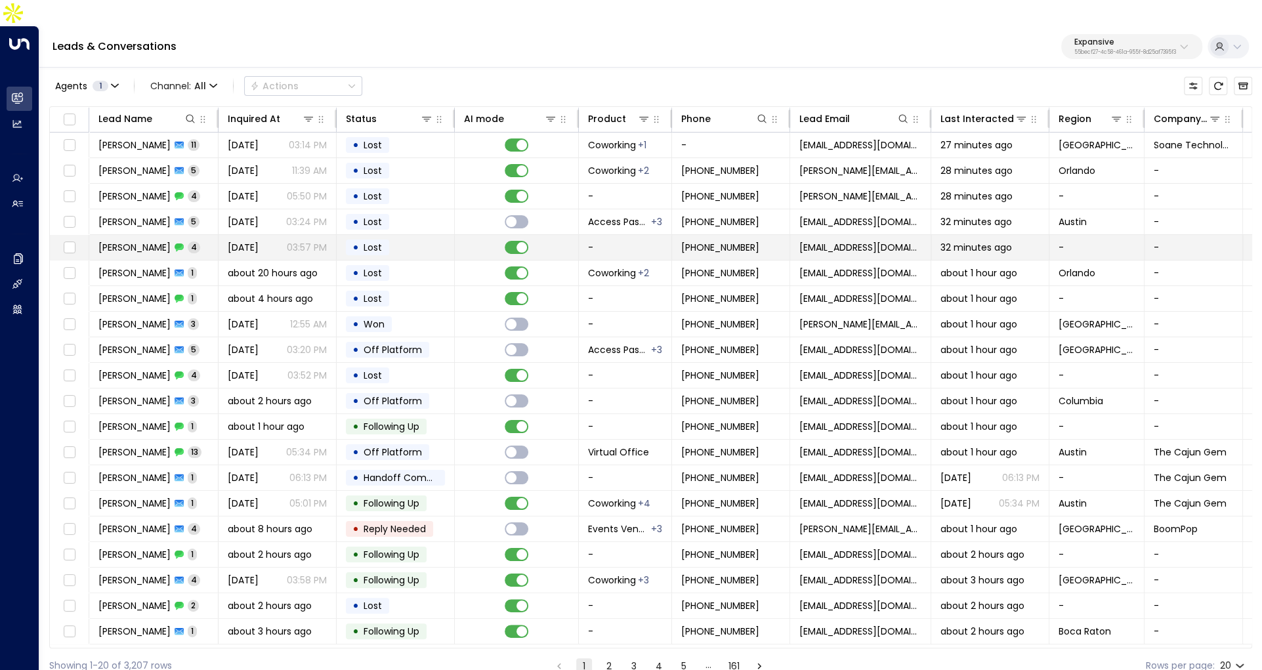
click at [247, 241] on span "[DATE]" at bounding box center [243, 247] width 31 height 13
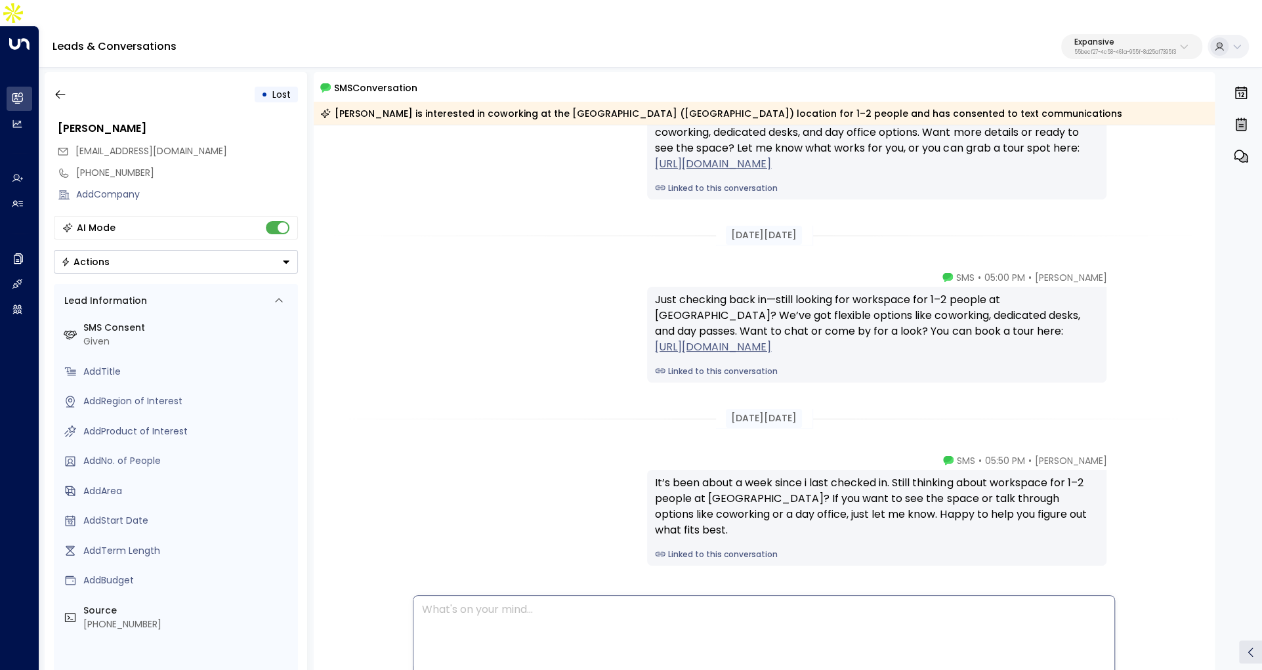
click at [586, 636] on div at bounding box center [763, 631] width 700 height 70
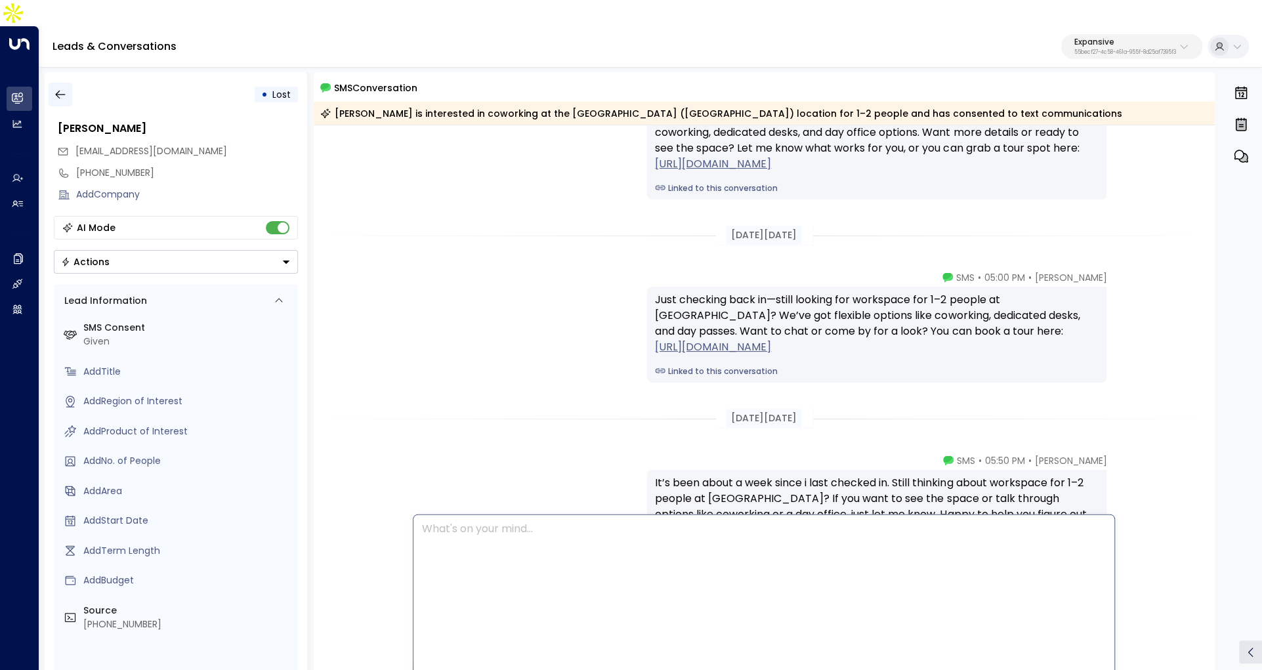
click at [60, 88] on icon "button" at bounding box center [60, 94] width 13 height 13
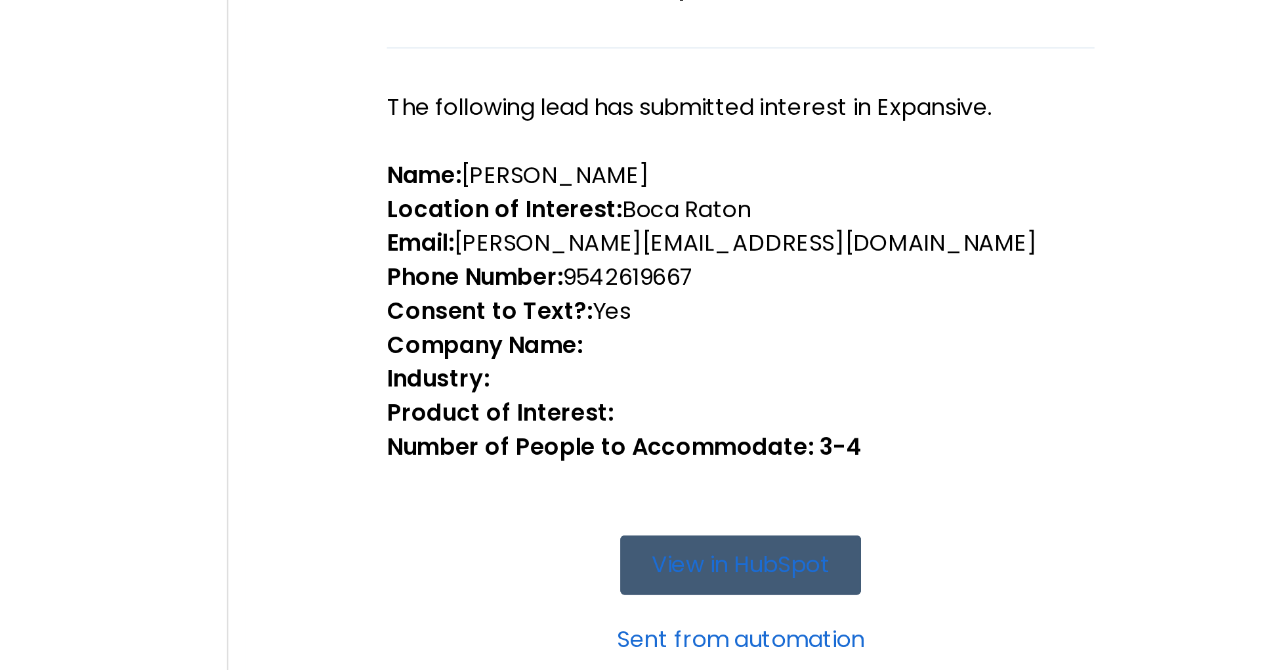
scroll to position [151, 0]
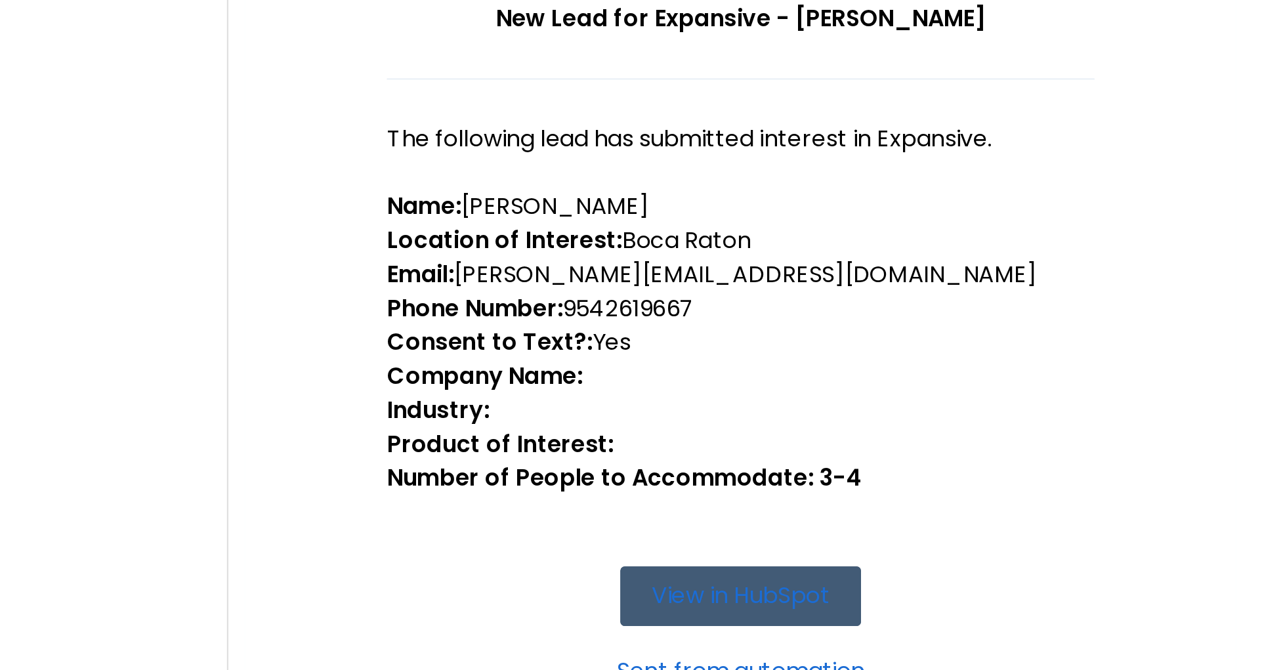
click at [565, 316] on strong "Consent to Text?:" at bounding box center [540, 323] width 95 height 15
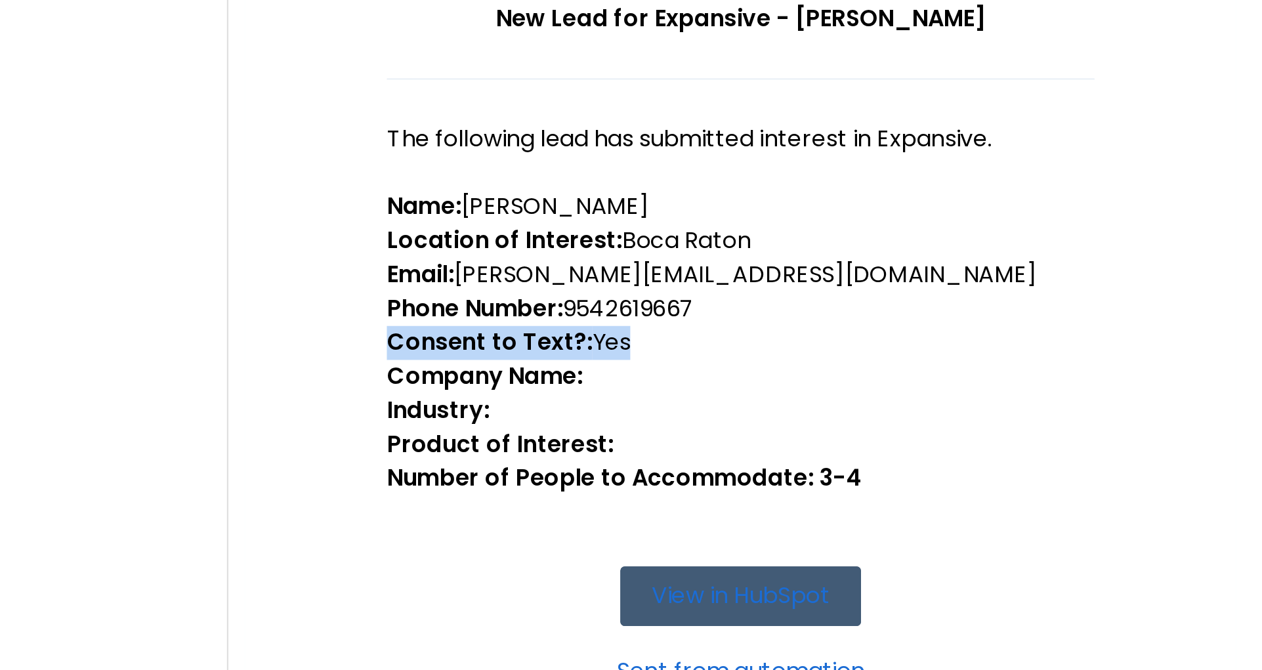
click at [565, 316] on strong "Consent to Text?:" at bounding box center [540, 323] width 95 height 15
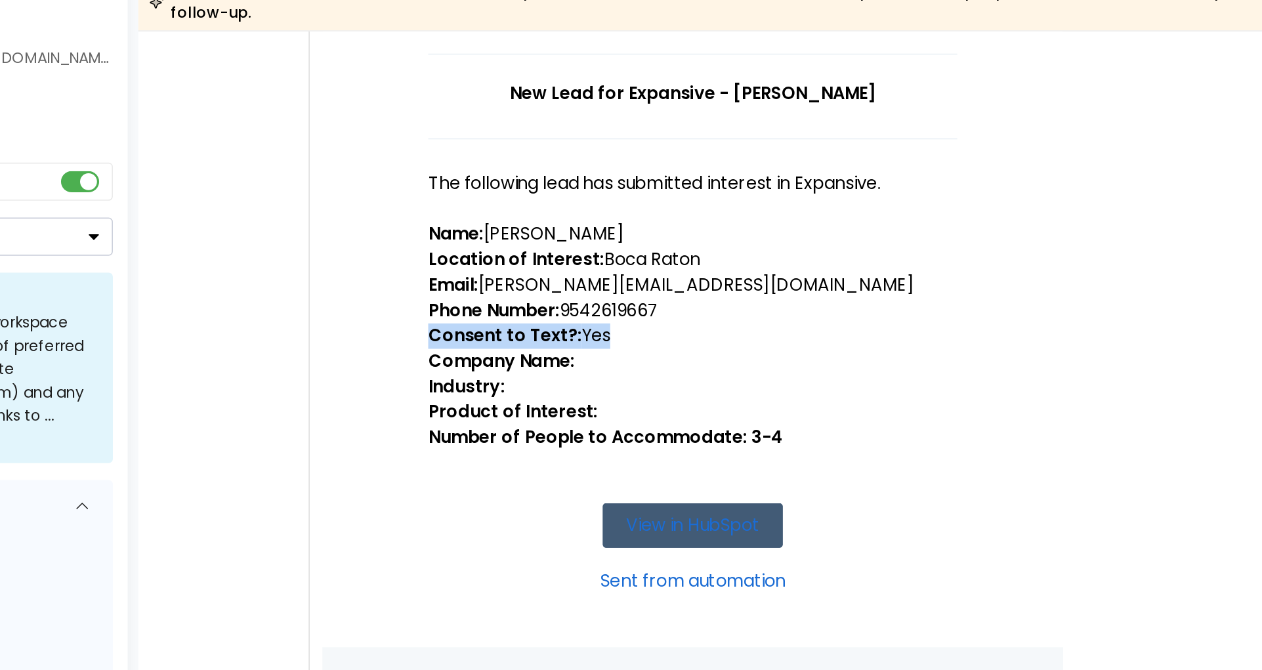
scroll to position [171, 0]
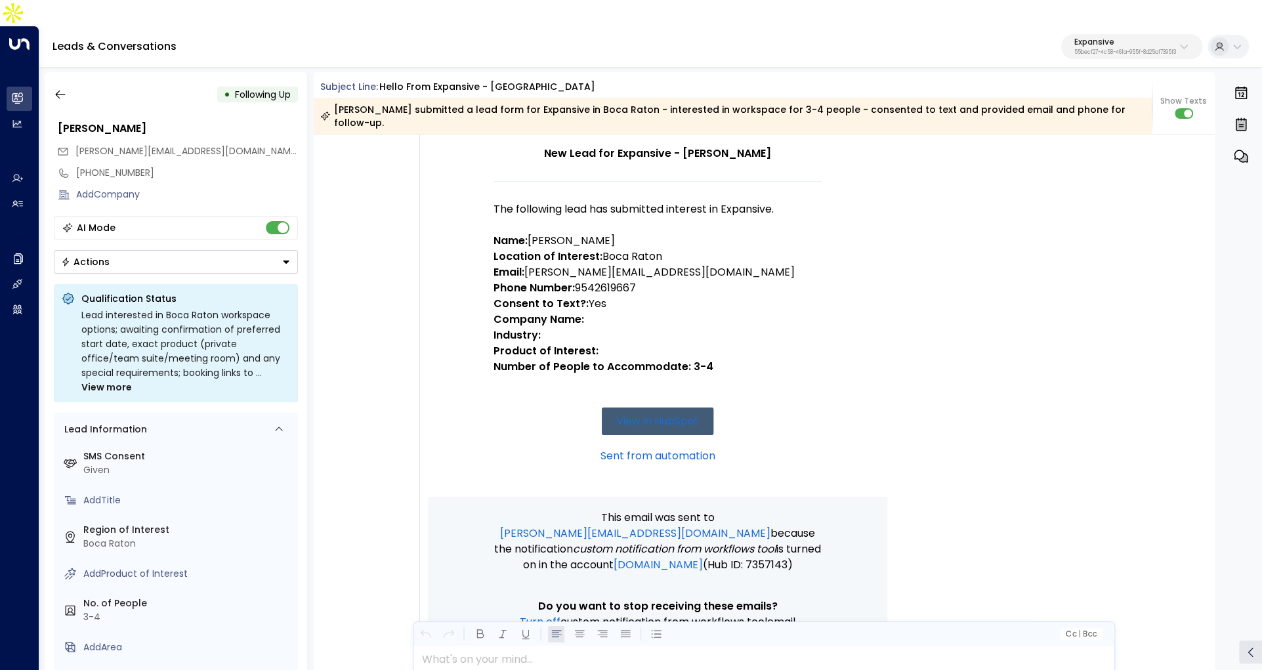
click at [532, 296] on strong "Consent to Text?:" at bounding box center [540, 303] width 95 height 15
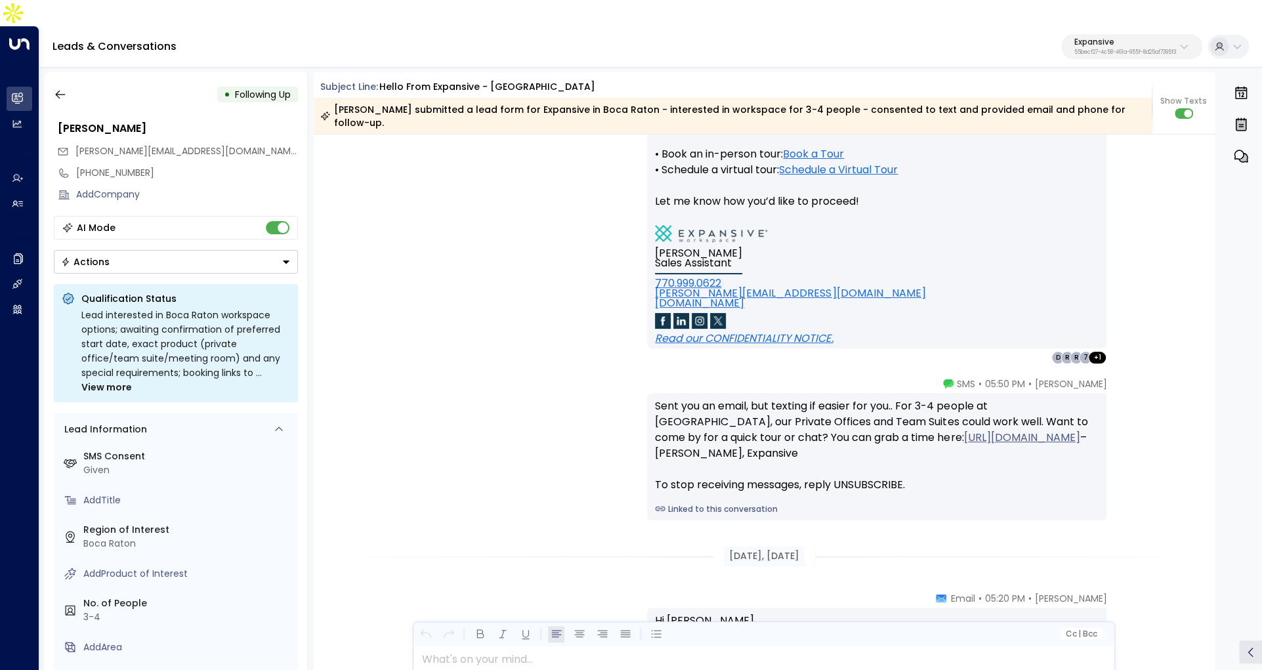
scroll to position [987, 0]
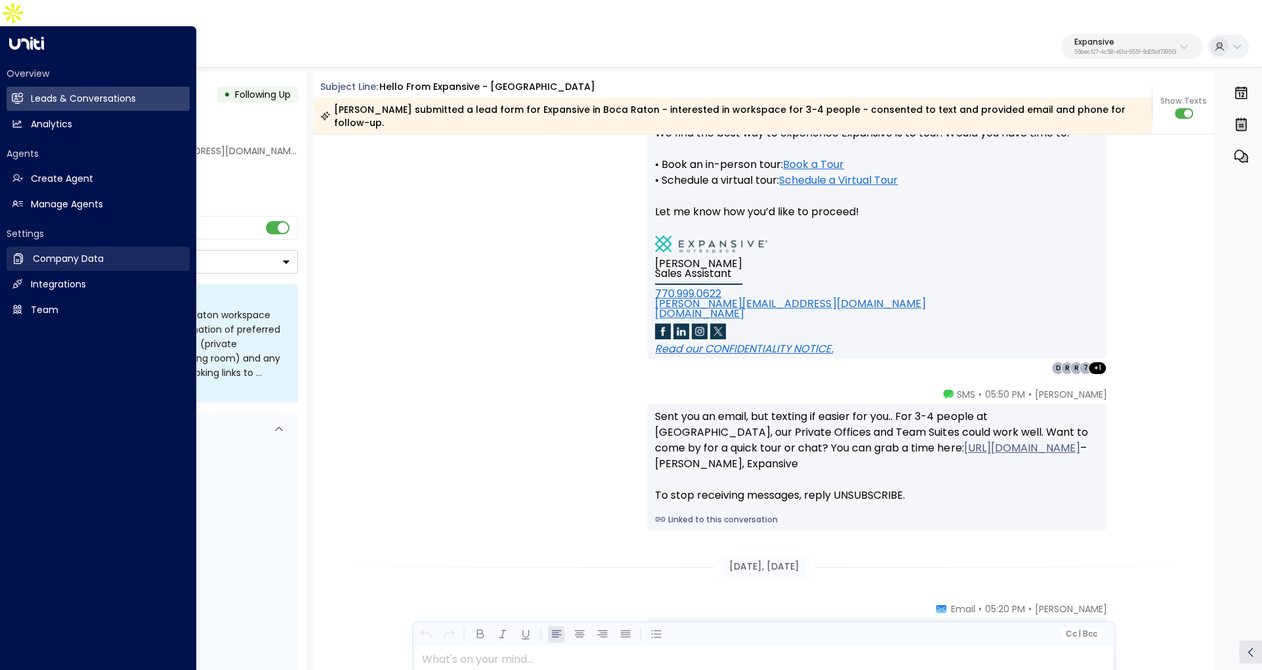
click at [88, 247] on link "Company Data Company Data" at bounding box center [98, 259] width 183 height 24
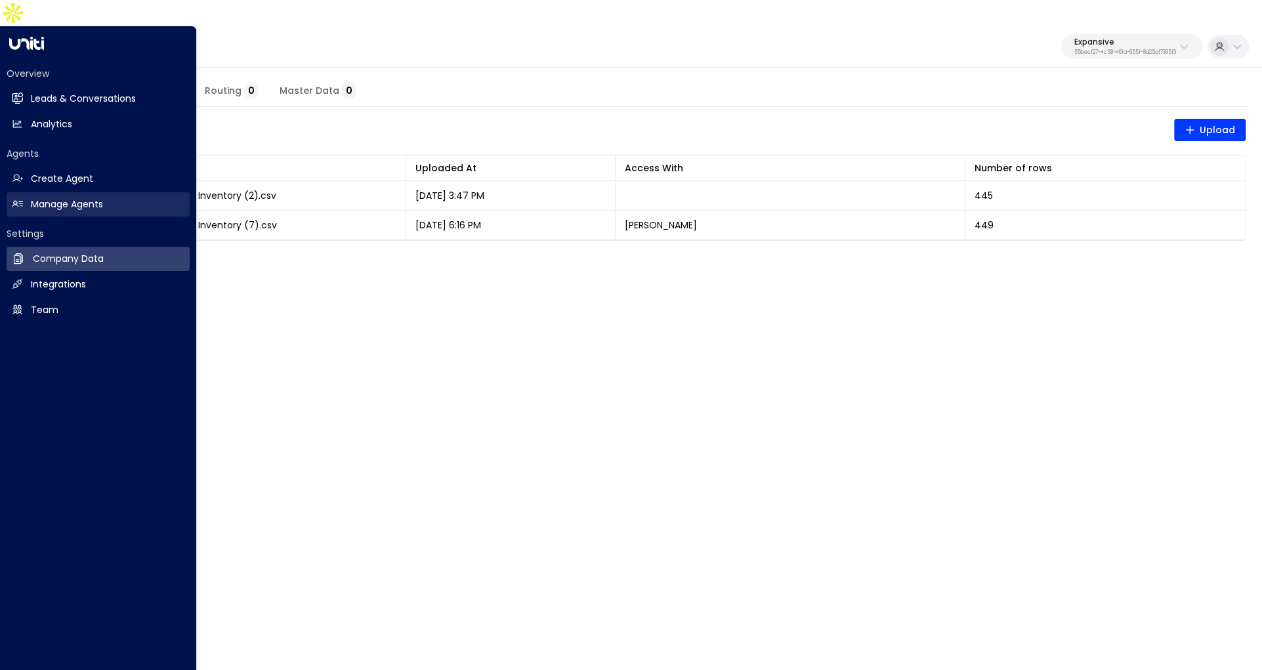
click at [70, 197] on h2 "Manage Agents" at bounding box center [67, 204] width 72 height 14
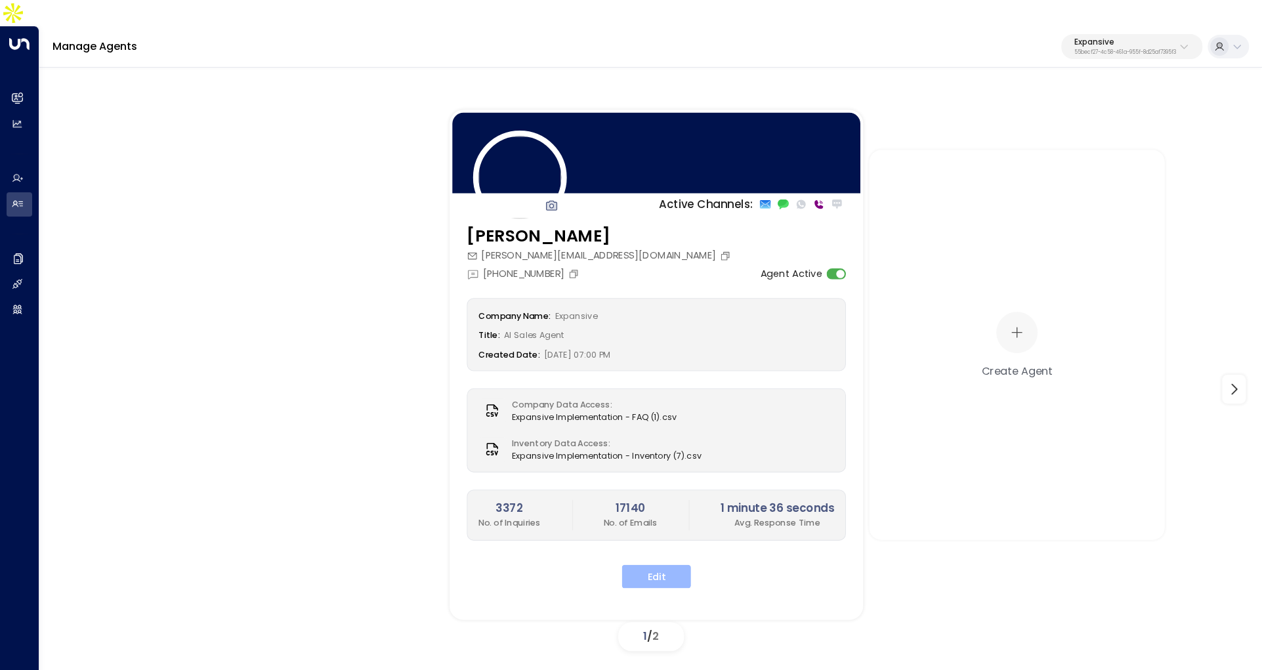
click at [674, 565] on button "Edit" at bounding box center [656, 577] width 69 height 24
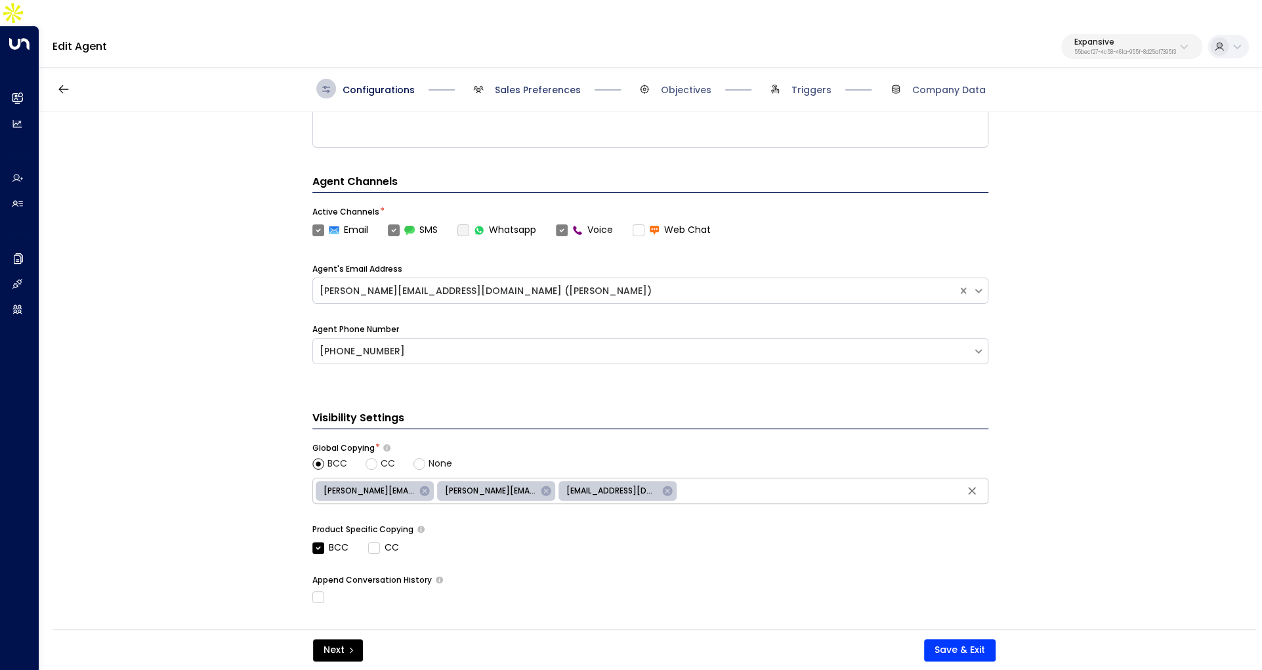
click at [512, 83] on span "Sales Preferences" at bounding box center [538, 89] width 86 height 13
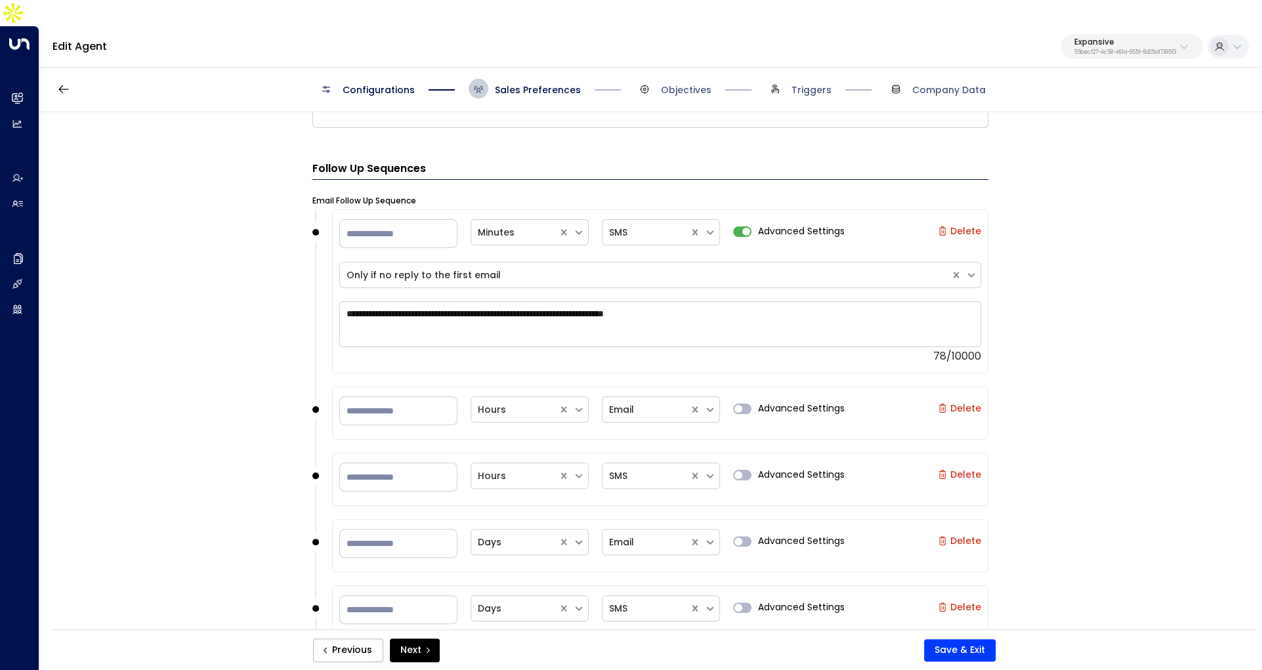
scroll to position [1521, 0]
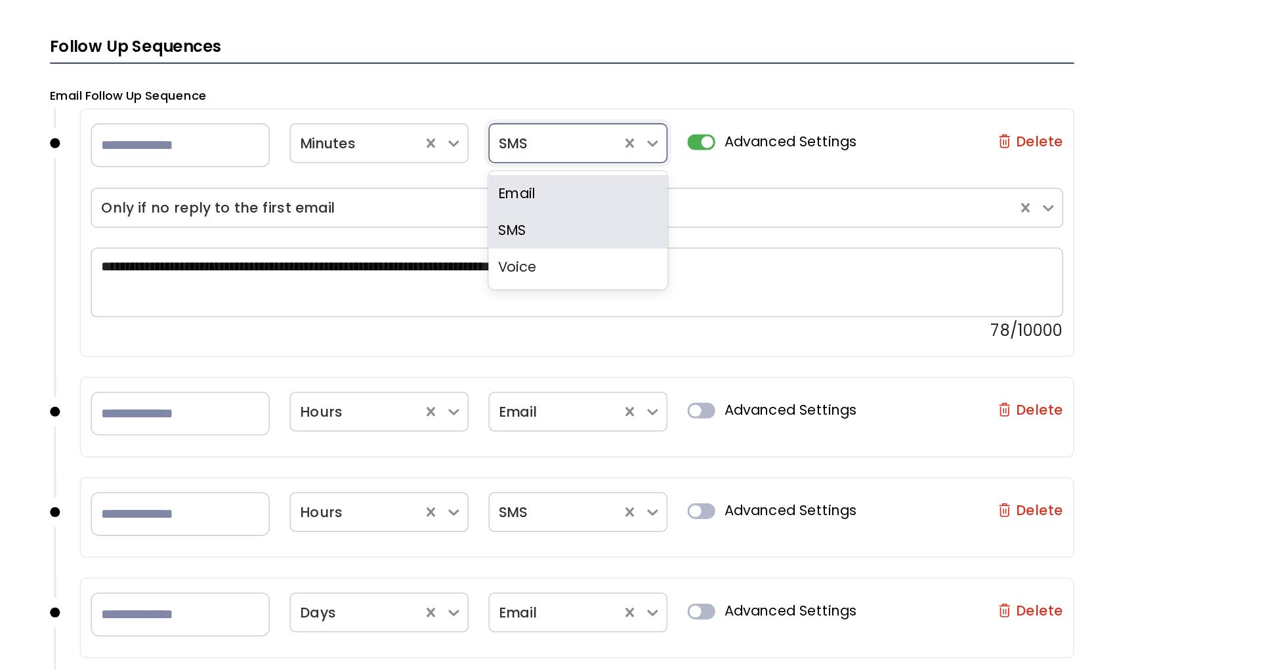
click at [639, 220] on div "SMS" at bounding box center [645, 231] width 87 height 22
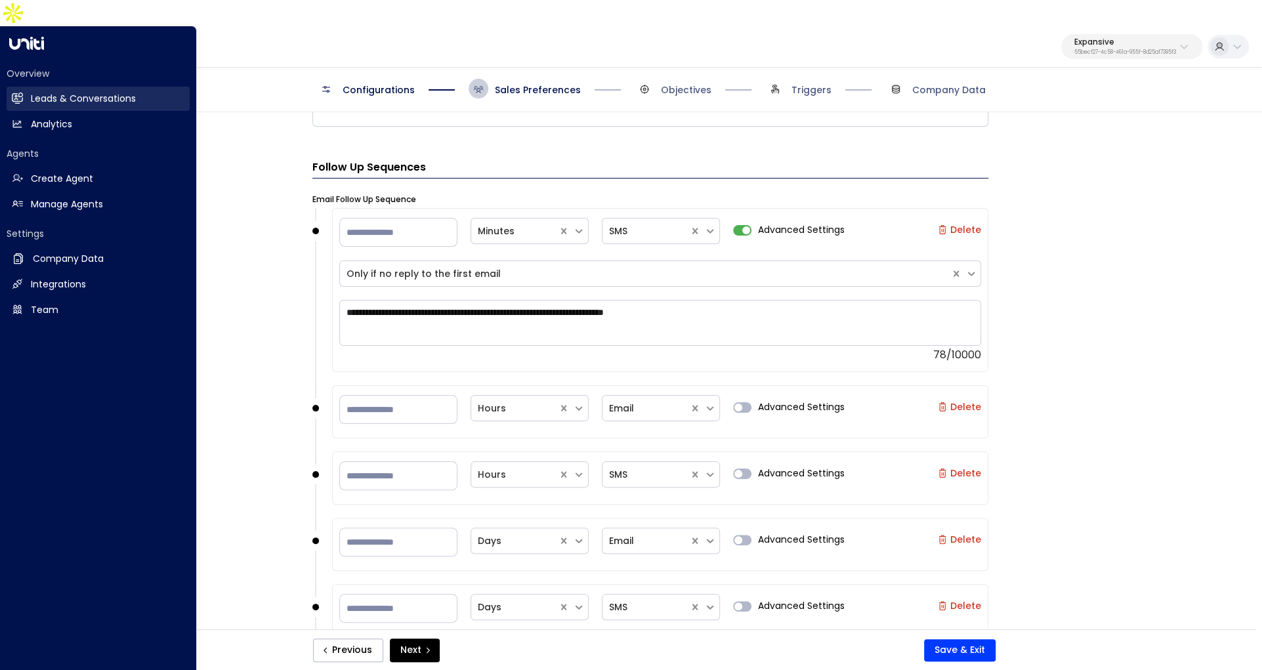
click at [20, 94] on icon at bounding box center [17, 98] width 10 height 8
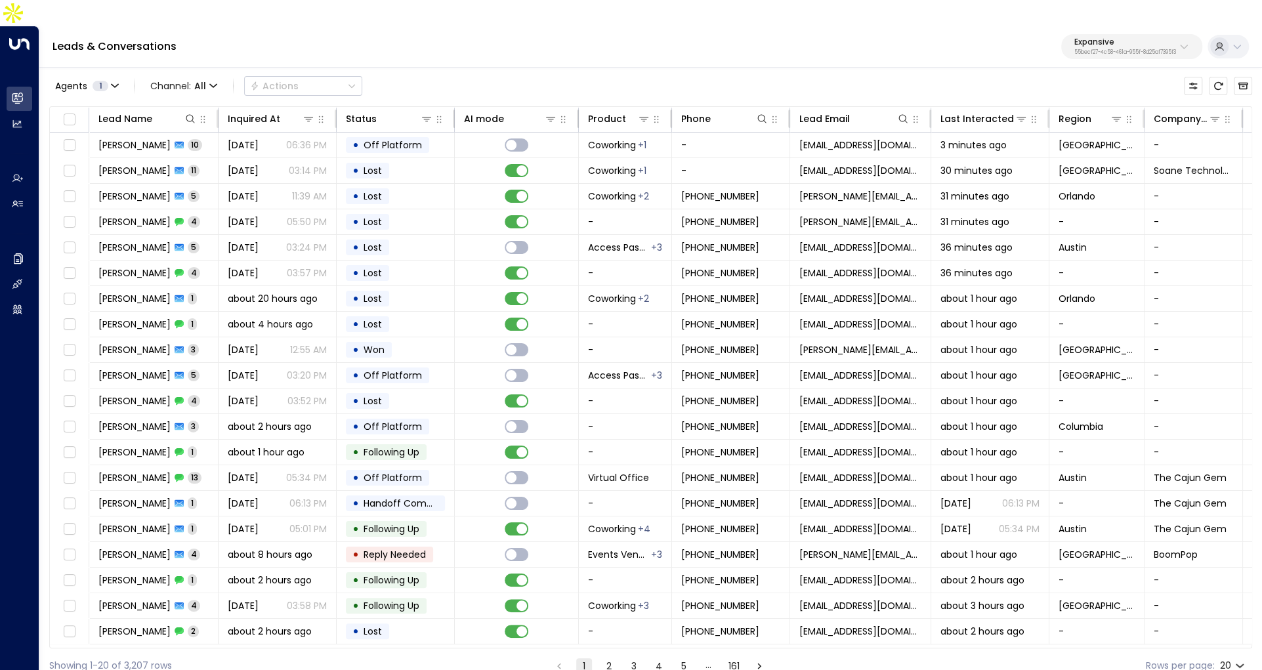
click at [1089, 38] on p "Expansive" at bounding box center [1125, 42] width 102 height 8
type input "****"
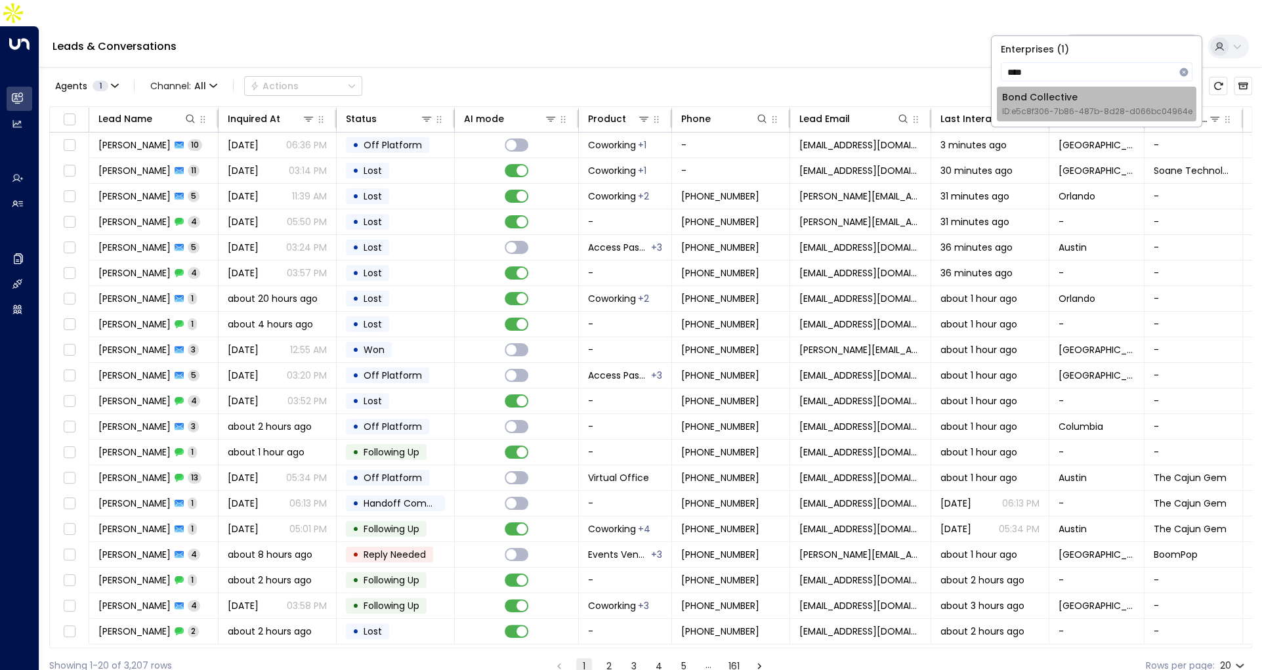
click at [1061, 102] on div "Bond Collective ID: e5c8f306-7b86-487b-8d28-d066bc04964e" at bounding box center [1097, 104] width 190 height 27
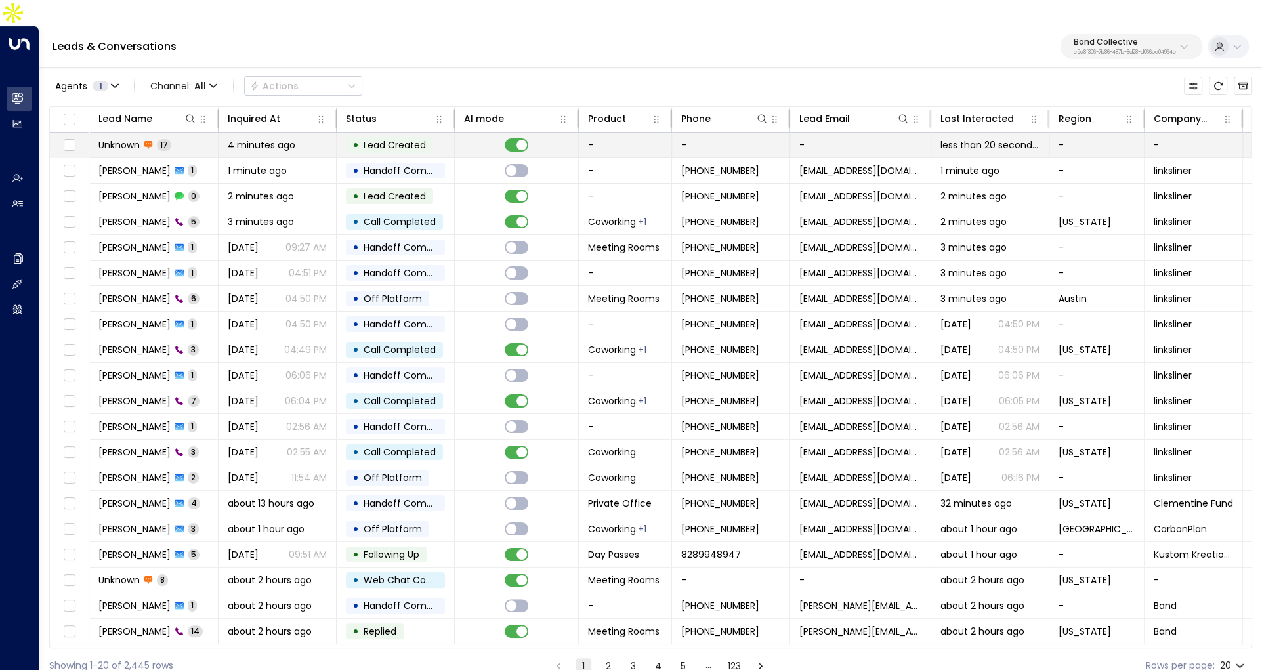
click at [126, 138] on span "Unknown" at bounding box center [118, 144] width 41 height 13
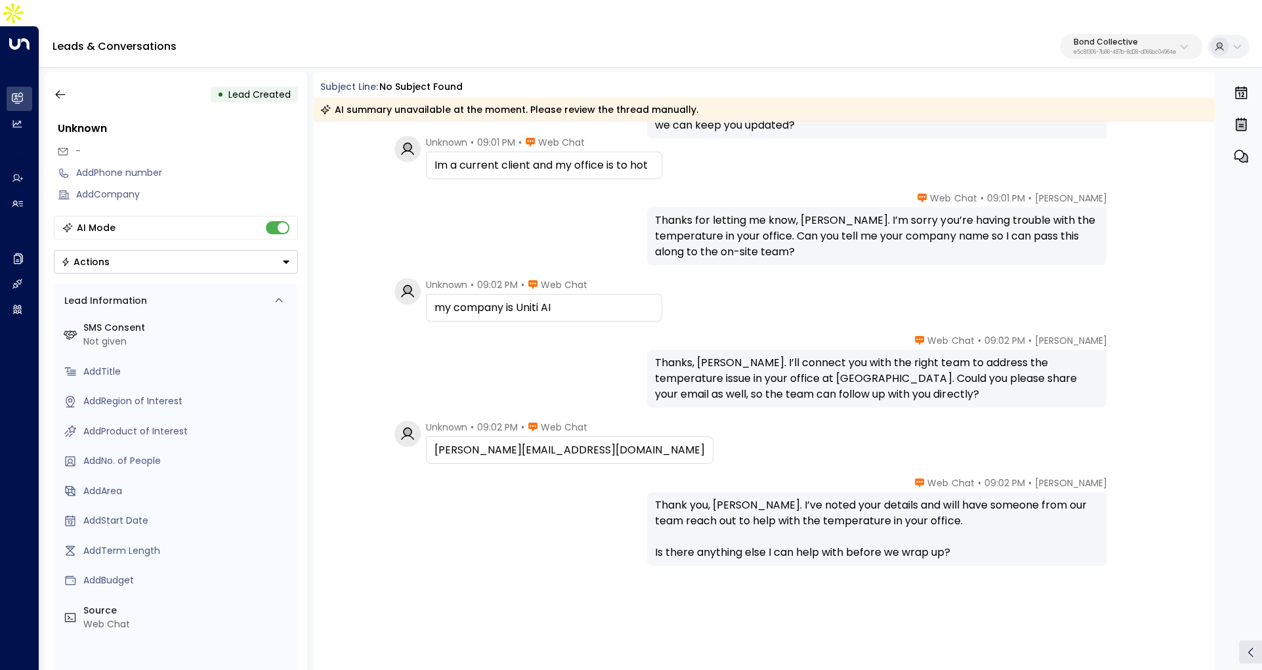
scroll to position [858, 0]
click at [68, 83] on button "button" at bounding box center [61, 95] width 24 height 24
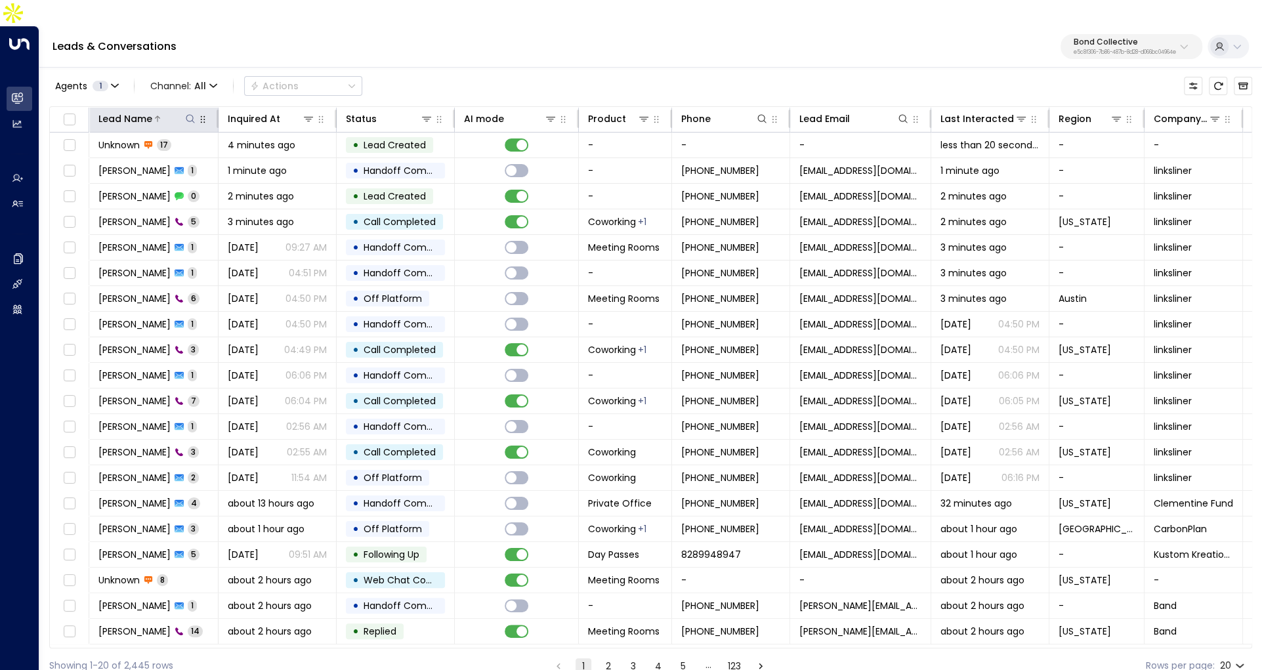
click at [150, 111] on div "Lead Name" at bounding box center [125, 119] width 54 height 16
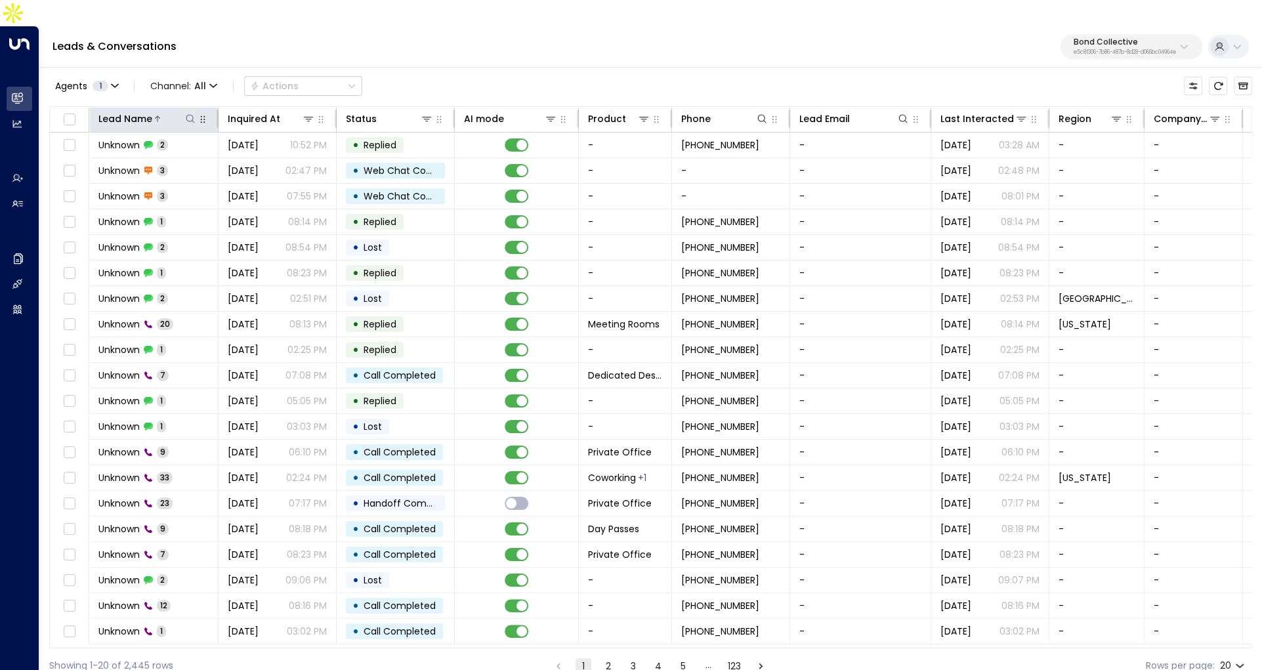
click at [150, 111] on div "Lead Name" at bounding box center [125, 119] width 54 height 16
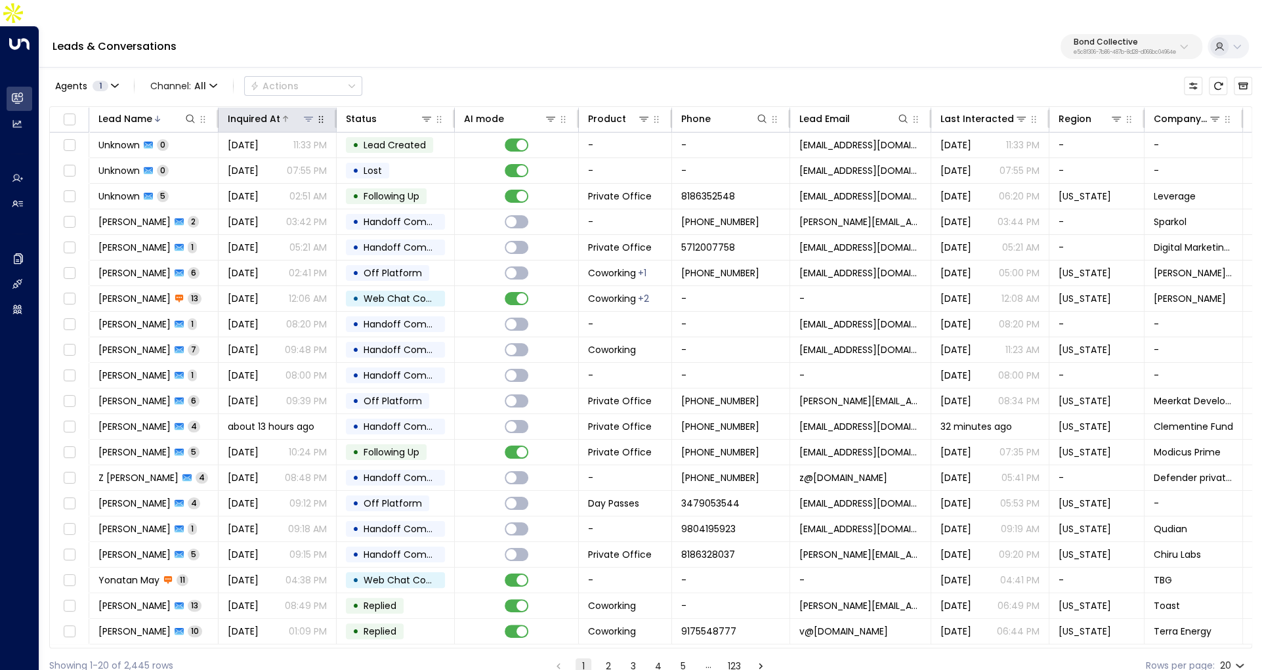
click at [271, 111] on div "Inquired At" at bounding box center [254, 119] width 52 height 16
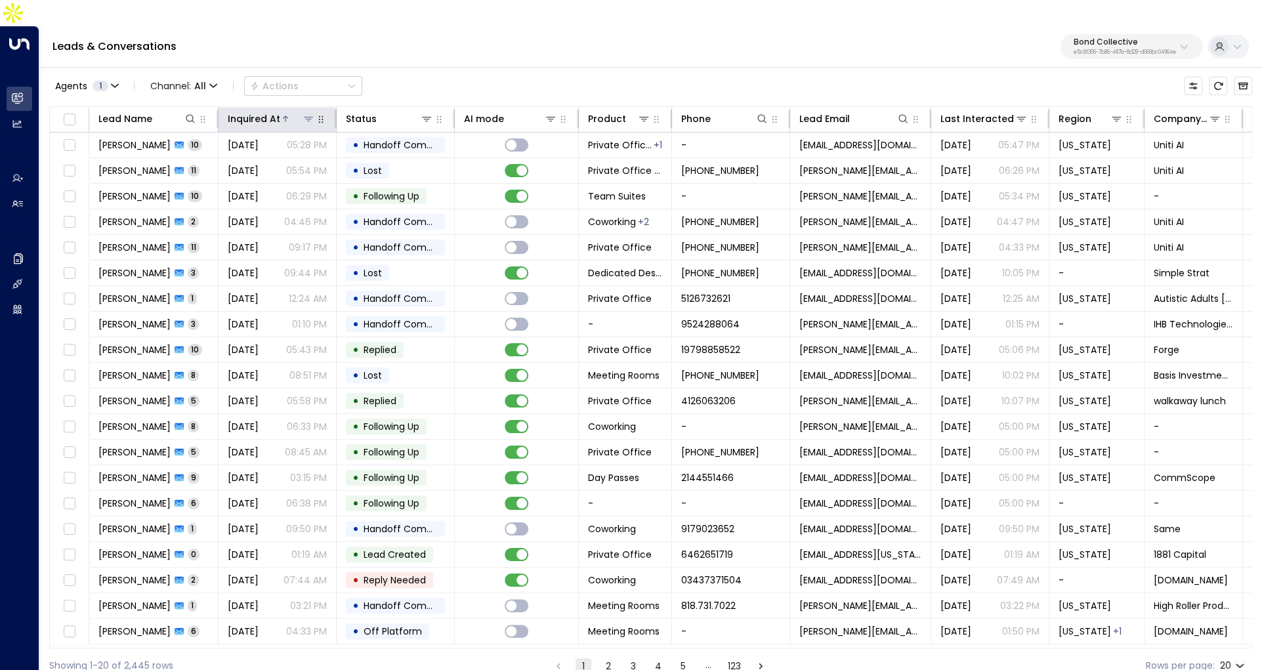
click at [271, 111] on div "Inquired At" at bounding box center [254, 119] width 52 height 16
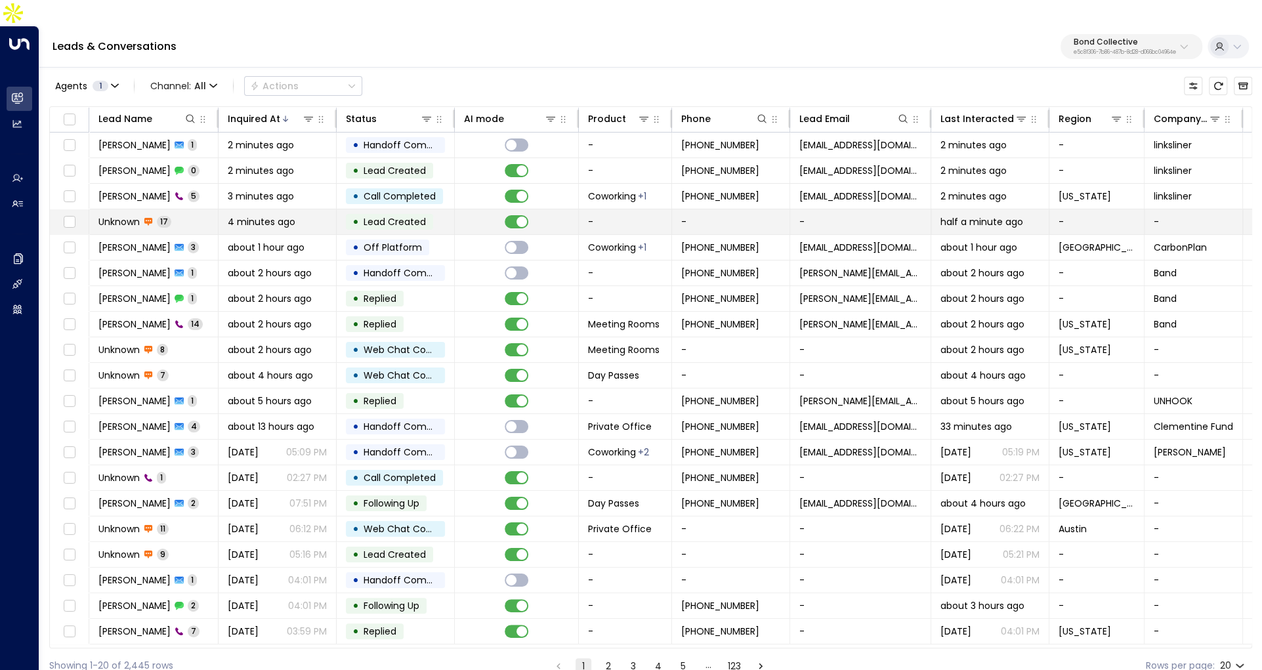
click at [100, 215] on span "Unknown" at bounding box center [118, 221] width 41 height 13
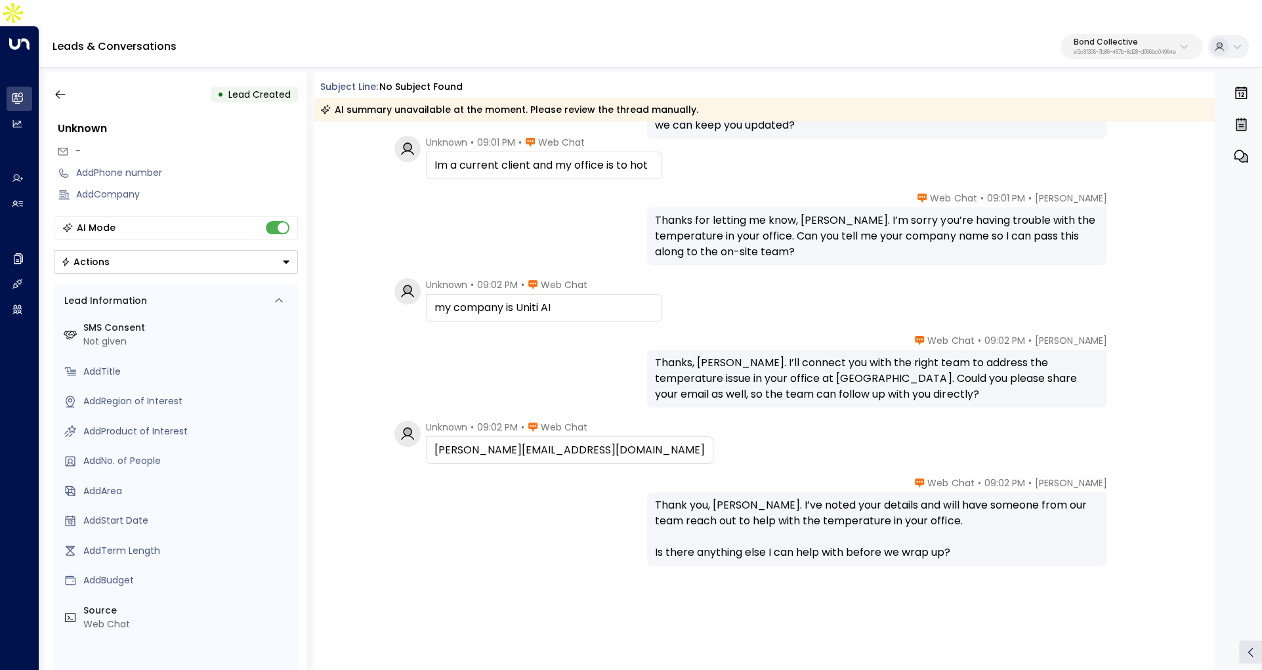
scroll to position [858, 0]
click at [57, 83] on button "button" at bounding box center [61, 95] width 24 height 24
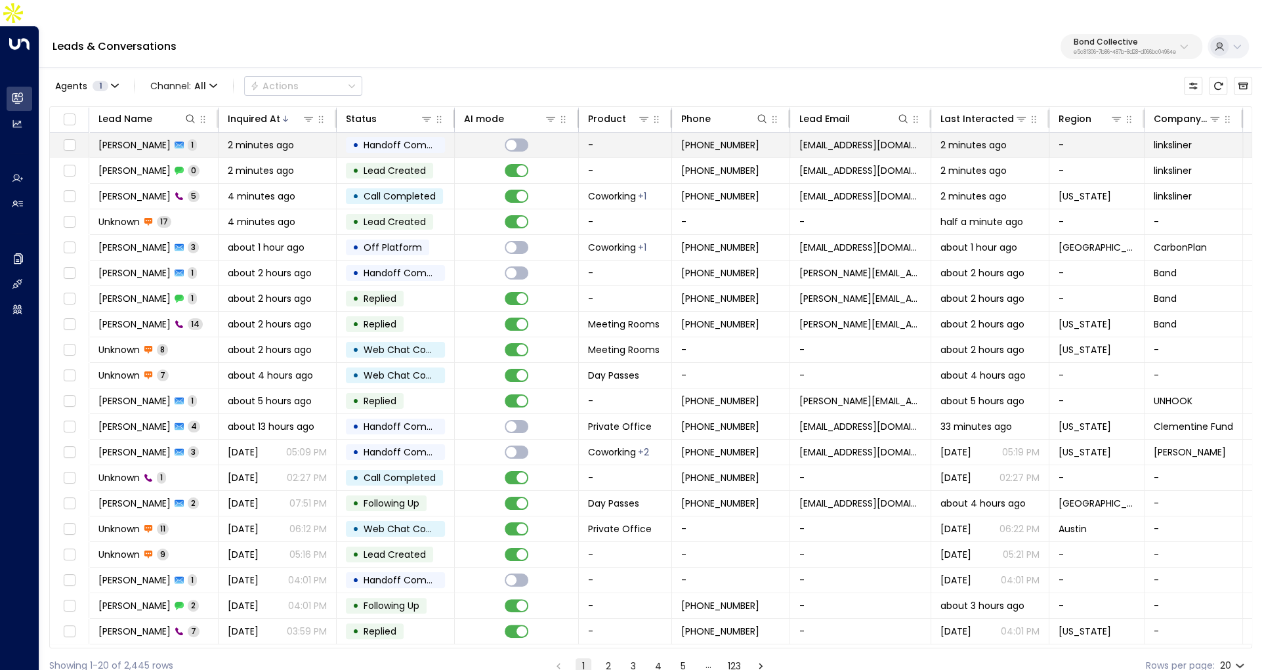
click at [177, 133] on td "Sheraz Ali 1" at bounding box center [153, 145] width 129 height 25
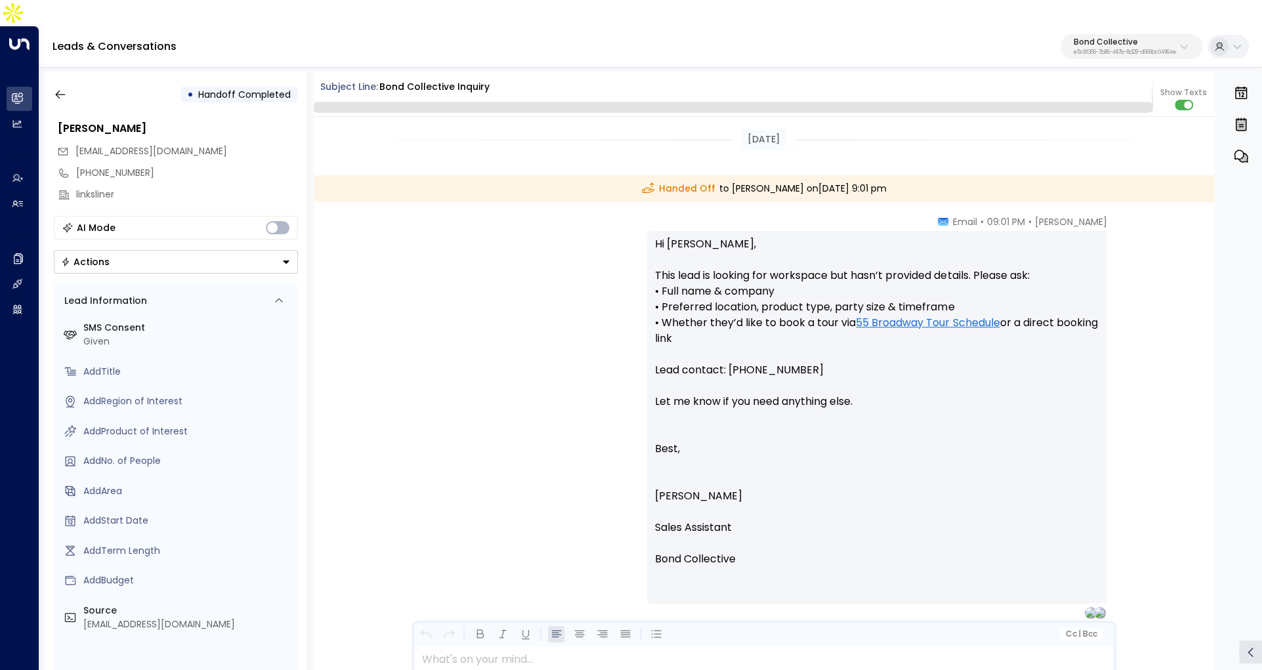
scroll to position [53, 0]
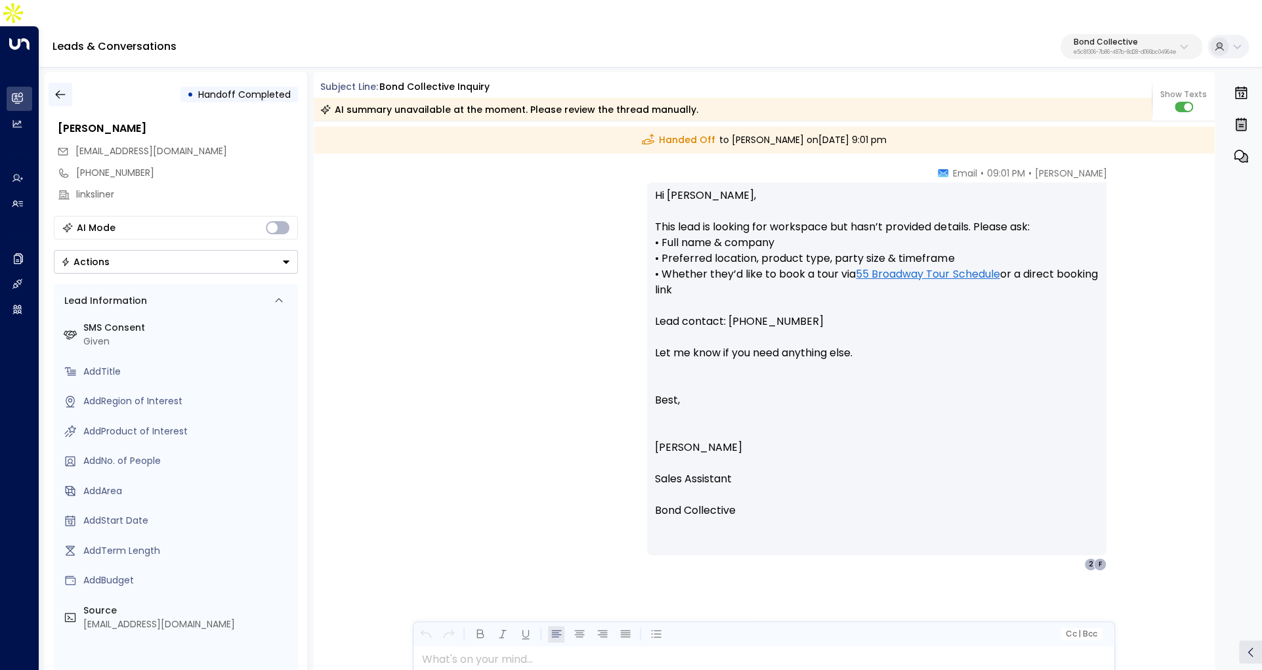
click at [61, 83] on button "button" at bounding box center [61, 95] width 24 height 24
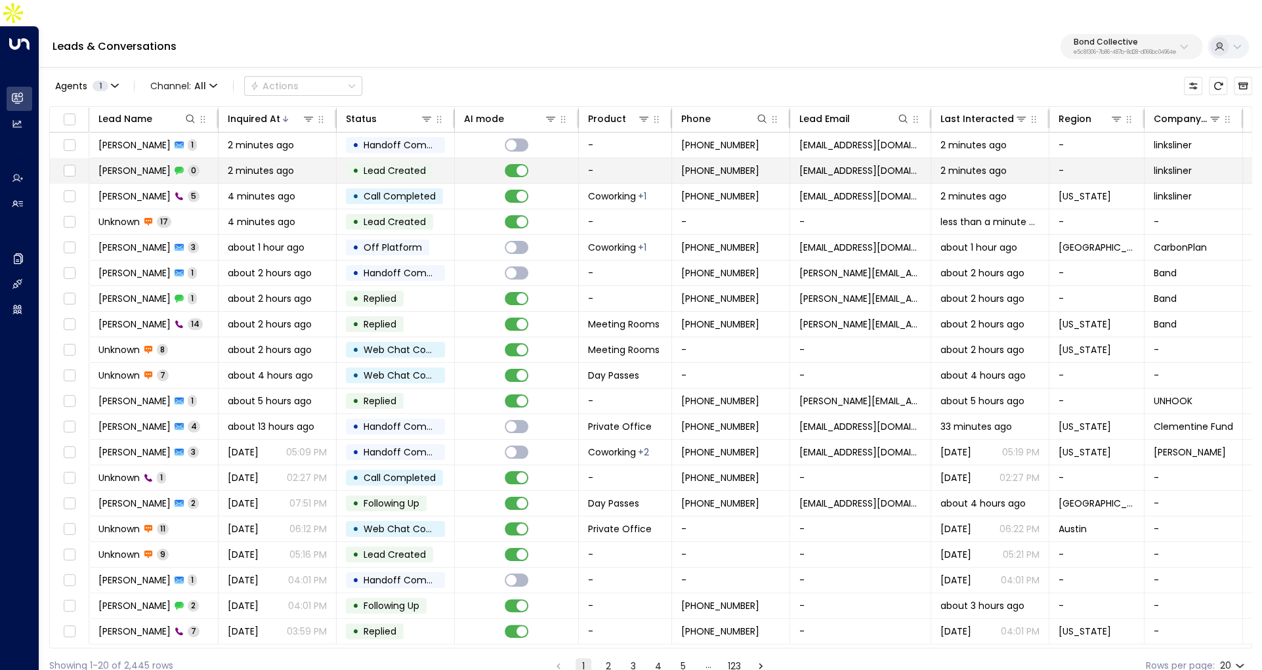
click at [217, 158] on td "Sheraz Ali 0" at bounding box center [153, 170] width 129 height 25
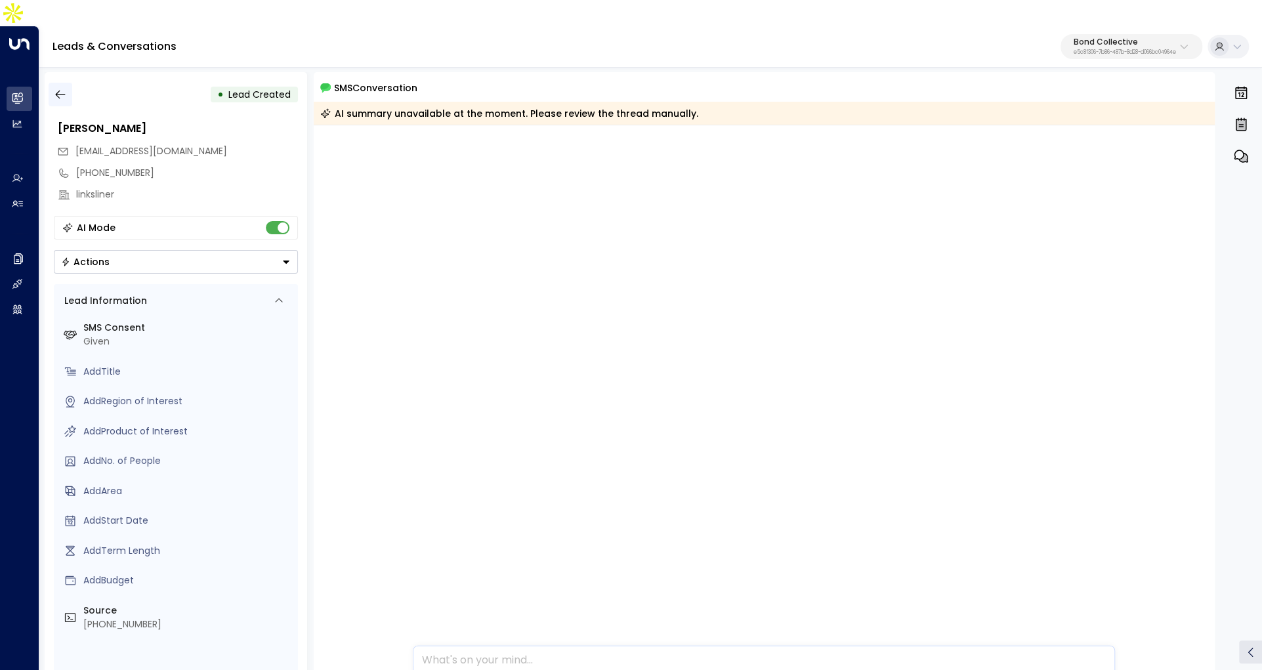
click at [55, 88] on icon "button" at bounding box center [60, 94] width 13 height 13
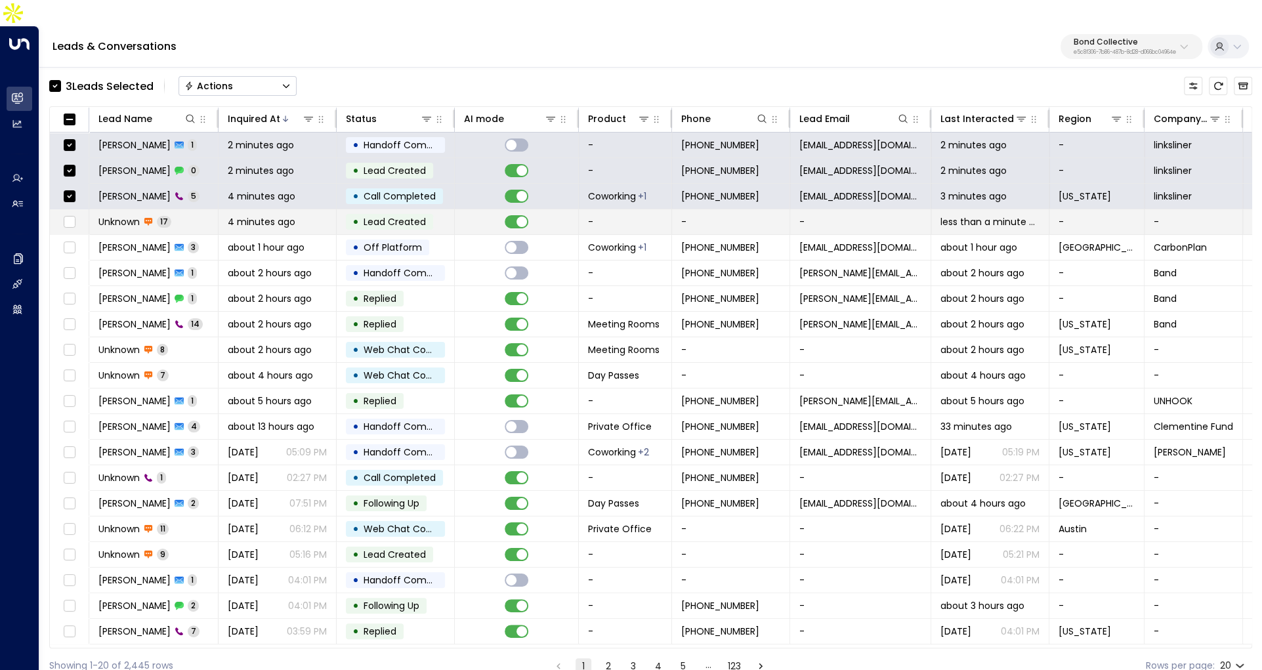
click at [78, 209] on td at bounding box center [69, 221] width 39 height 25
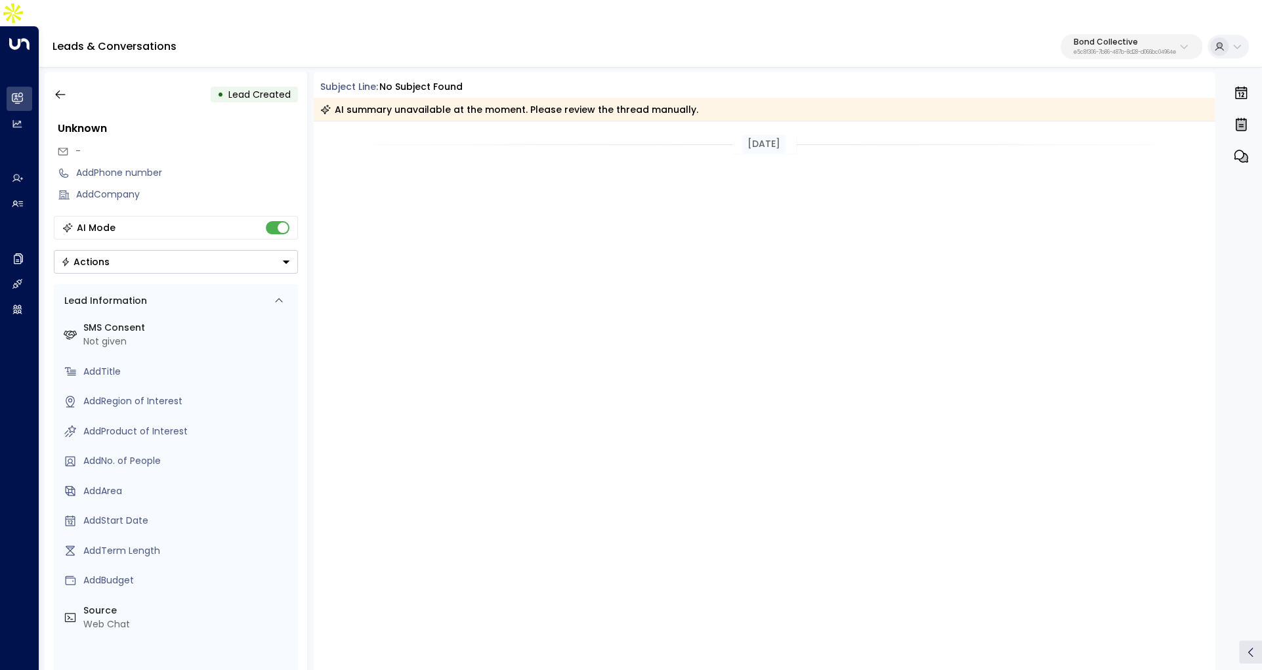
scroll to position [858, 0]
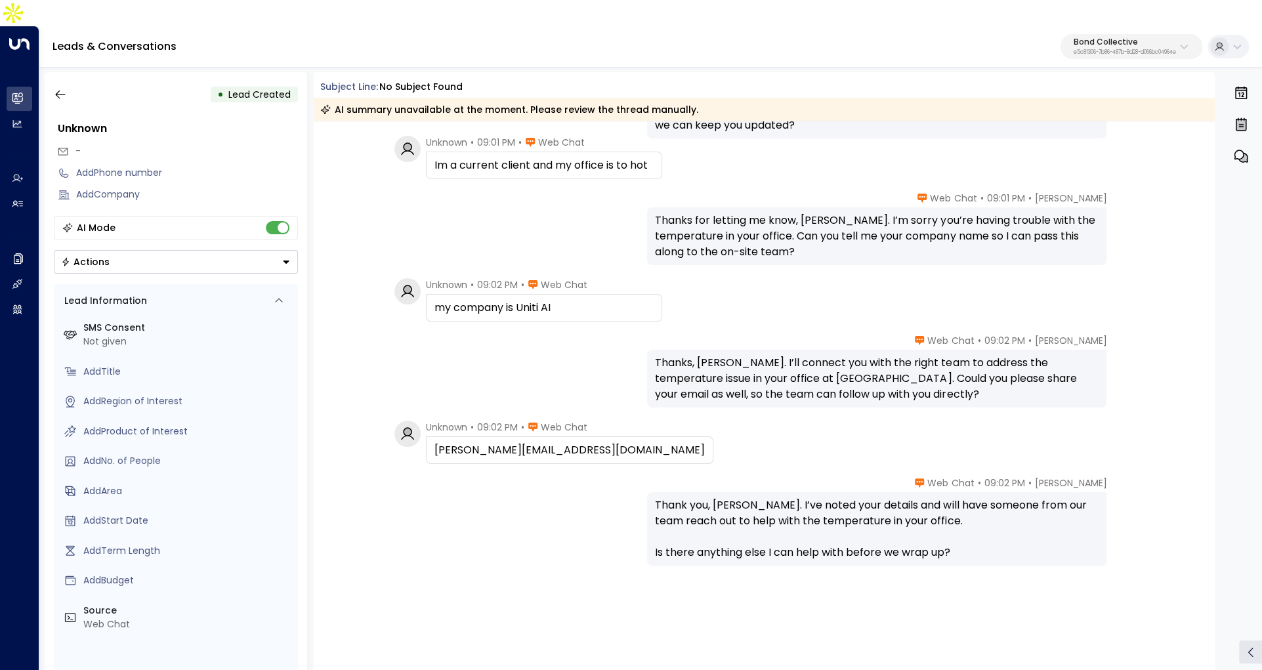
click at [56, 72] on div "• Lead Created Unknown - Add Phone number Add Company AI Mode Actions Lead Info…" at bounding box center [176, 384] width 262 height 624
click at [54, 88] on icon "button" at bounding box center [60, 94] width 13 height 13
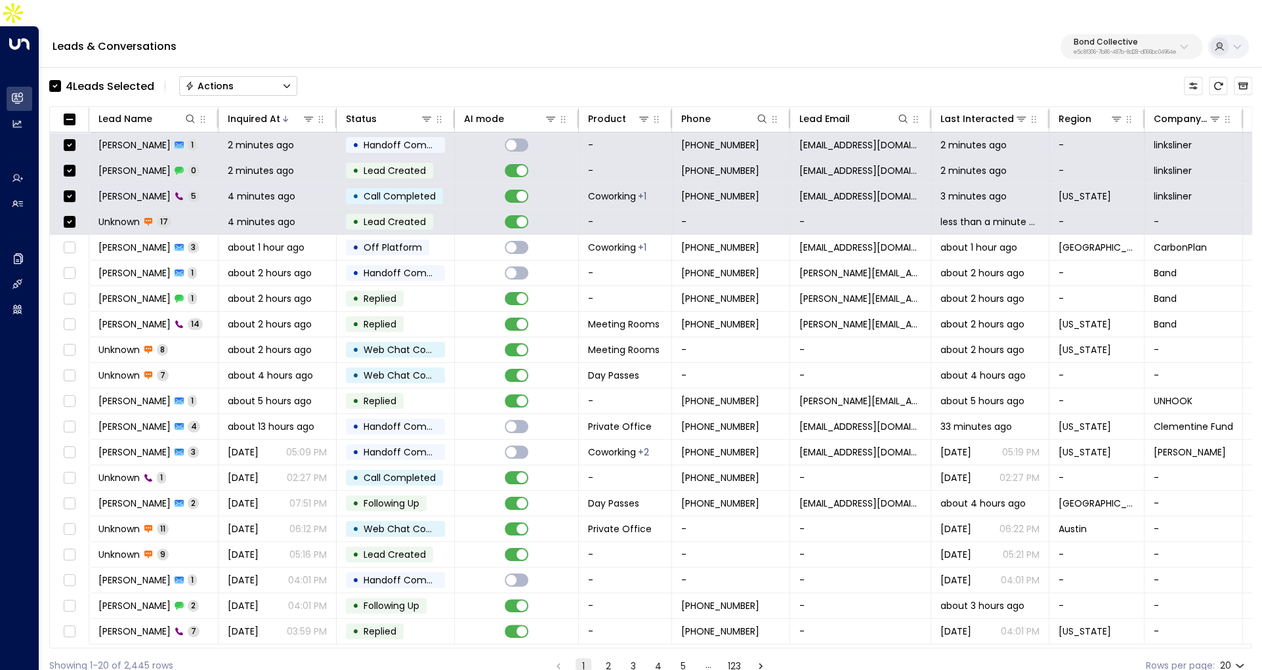
click at [265, 76] on button "Actions" at bounding box center [238, 86] width 118 height 20
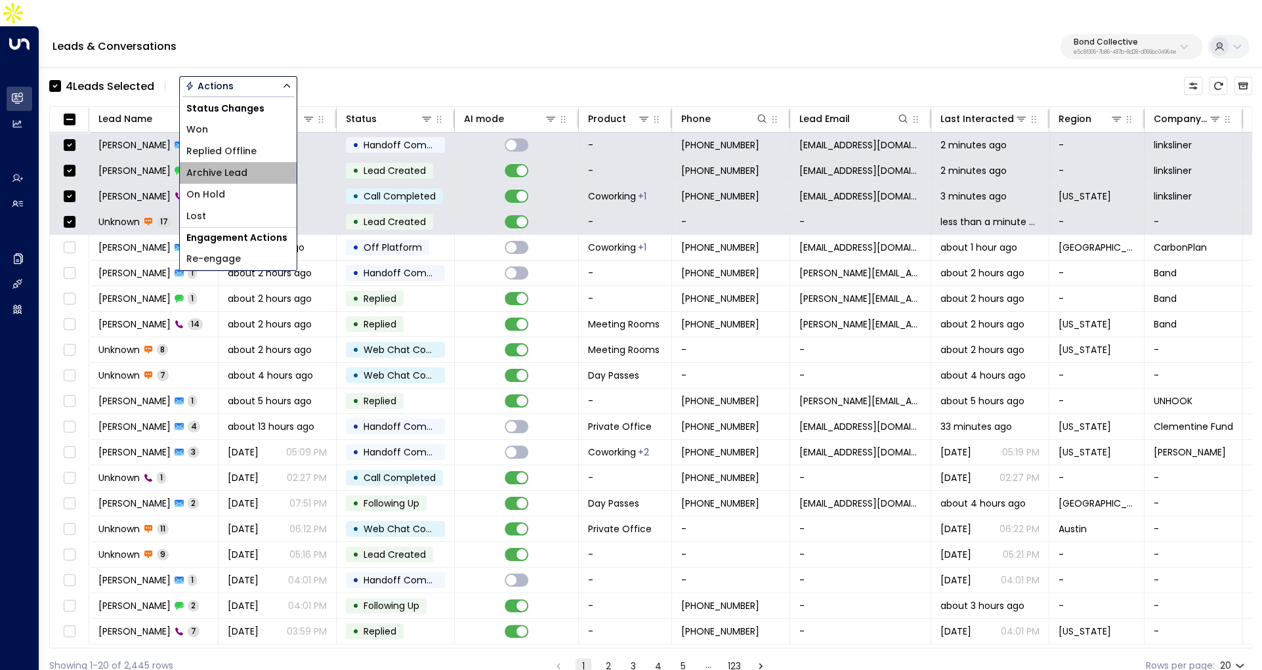
click at [260, 162] on li "Archive Lead" at bounding box center [238, 173] width 117 height 22
